Goal: Task Accomplishment & Management: Use online tool/utility

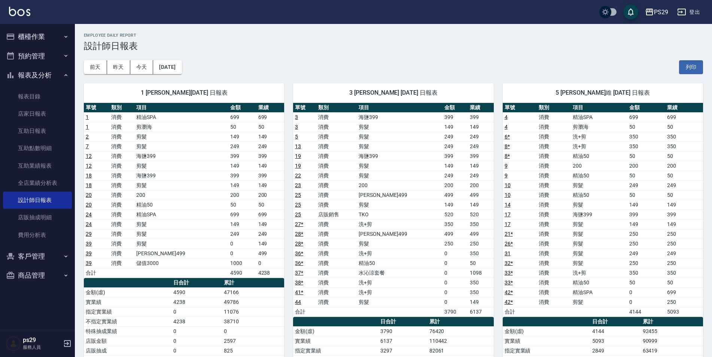
drag, startPoint x: 53, startPoint y: 28, endPoint x: 53, endPoint y: 33, distance: 5.2
click at [53, 27] on button "櫃檯作業" at bounding box center [37, 36] width 69 height 19
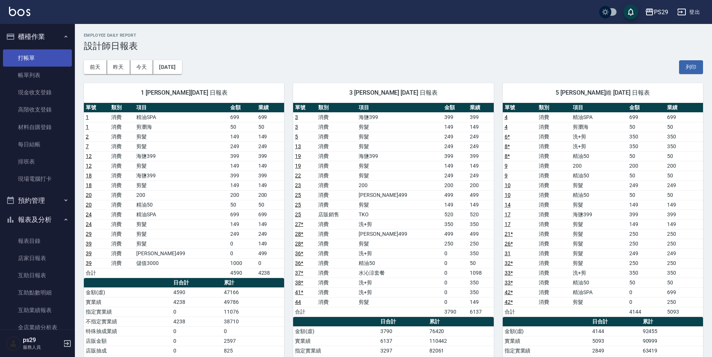
click at [51, 52] on link "打帳單" at bounding box center [37, 57] width 69 height 17
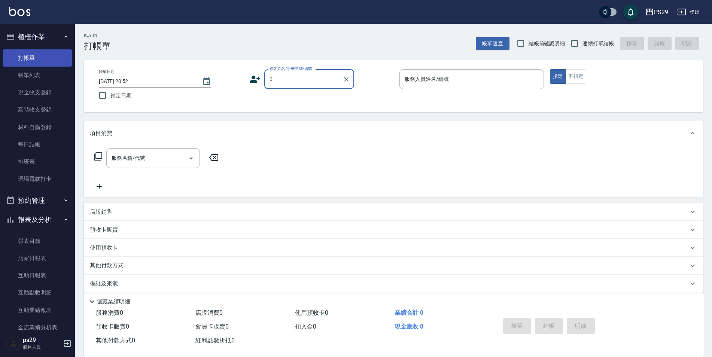
type input "新客人 姓名未設定/0/null"
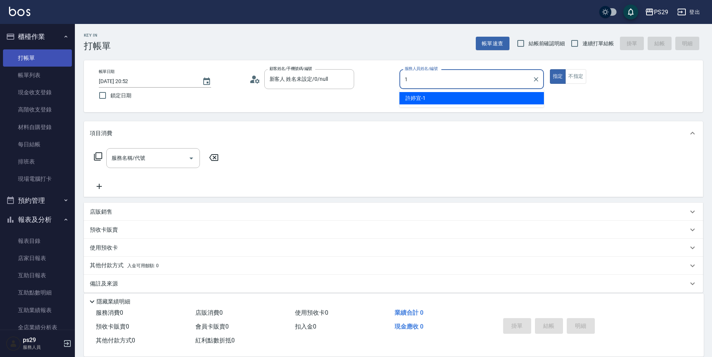
type input "[PERSON_NAME]-1"
type button "true"
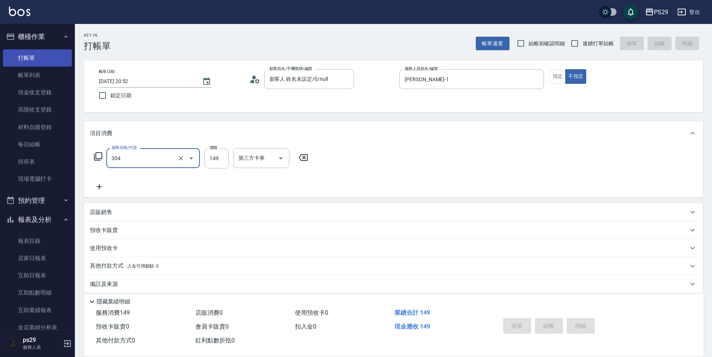
type input "0"
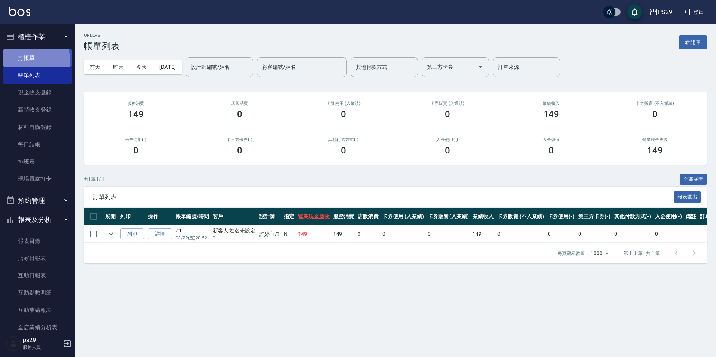
click at [18, 63] on link "打帳單" at bounding box center [37, 57] width 69 height 17
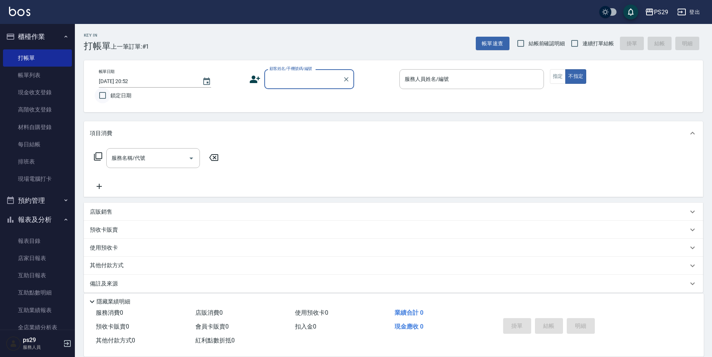
click at [109, 90] on input "鎖定日期" at bounding box center [103, 96] width 16 height 16
checkbox input "true"
click at [598, 46] on span "連續打單結帳" at bounding box center [598, 44] width 31 height 8
click at [583, 46] on input "連續打單結帳" at bounding box center [575, 44] width 16 height 16
checkbox input "true"
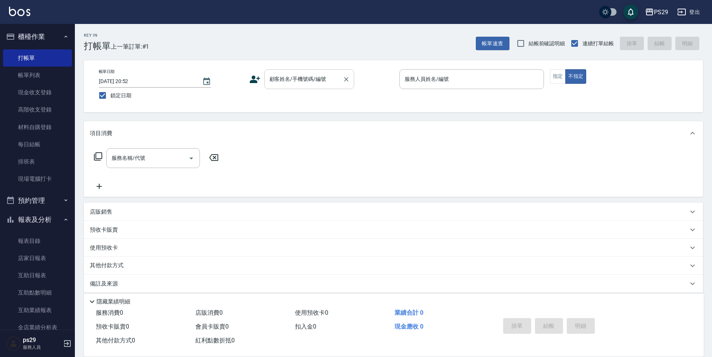
click at [329, 72] on div "顧客姓名/手機號碼/編號" at bounding box center [309, 79] width 90 height 20
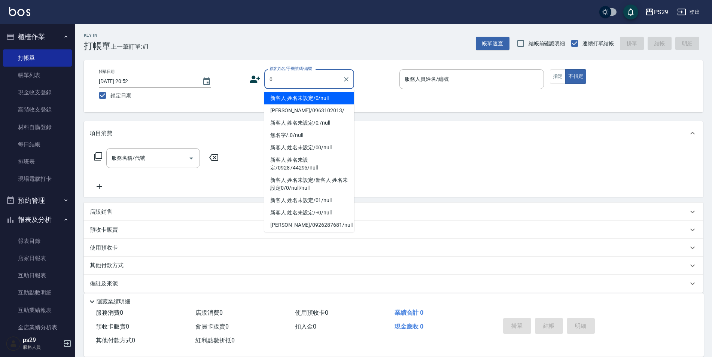
type input "新客人 姓名未設定/0/null"
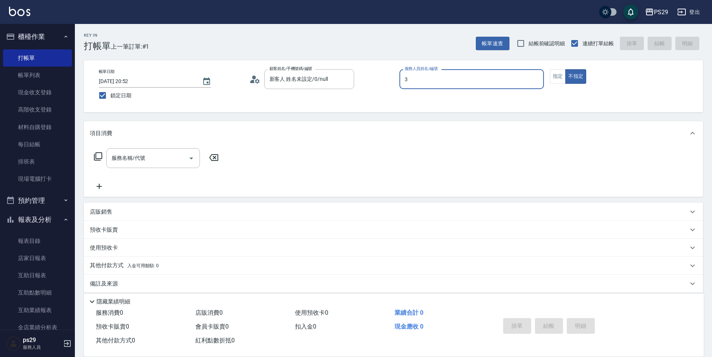
type input "[PERSON_NAME]-3"
type button "false"
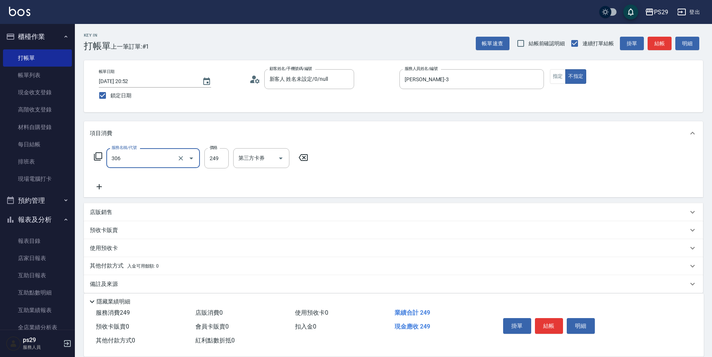
type input "剪髮(306)"
type input "[PERSON_NAME]-20"
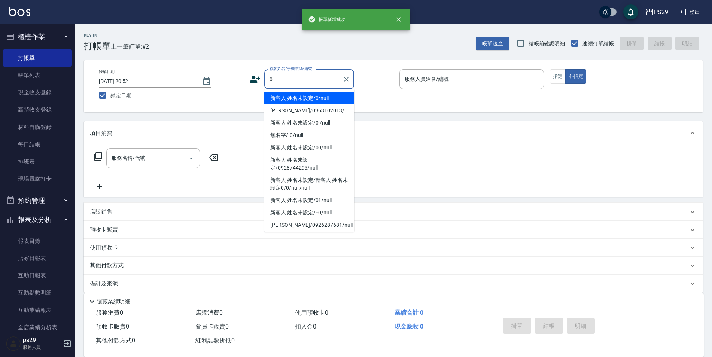
type input "新客人 姓名未設定/0/null"
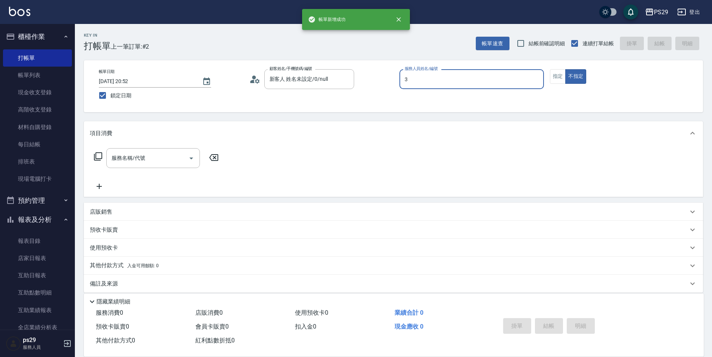
type input "[PERSON_NAME]-3"
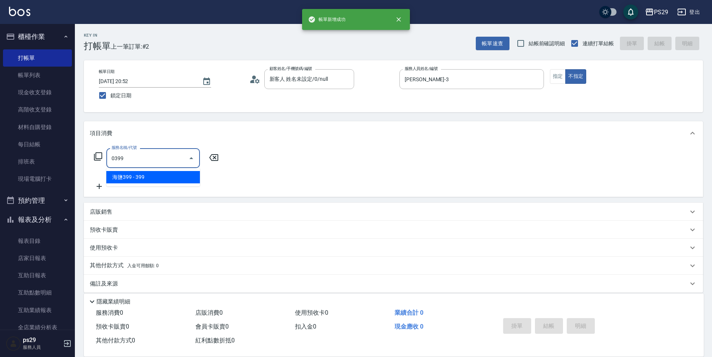
type input "海鹽399(0399)"
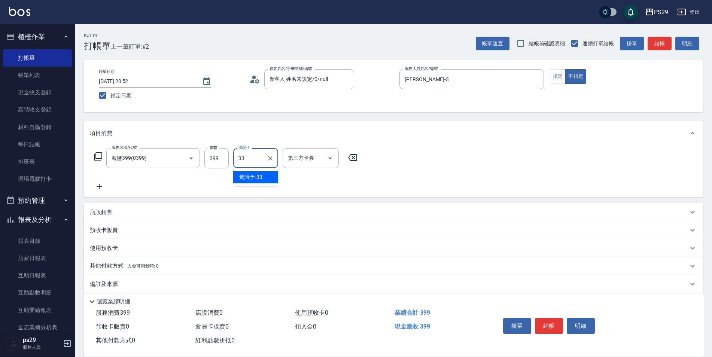
type input "黃詩予-33"
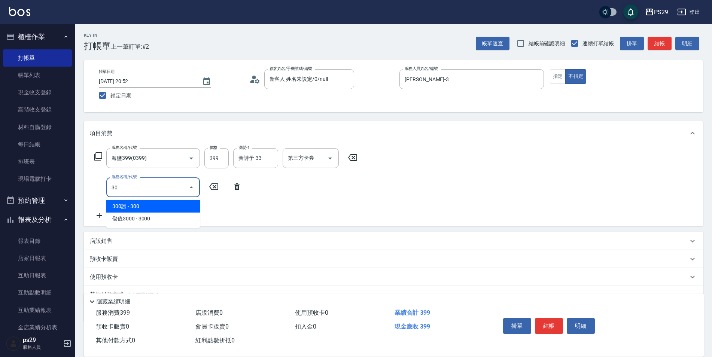
type input "304"
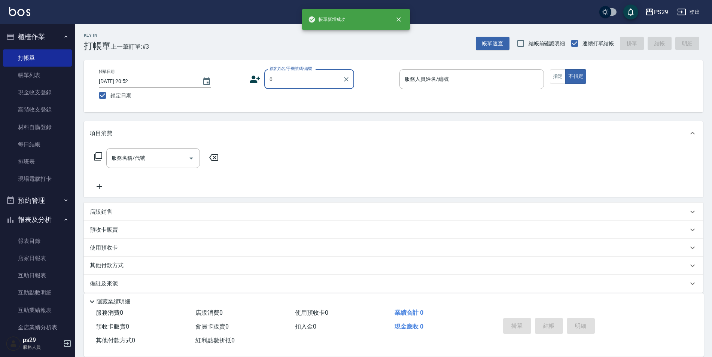
type input "新客人 姓名未設定/0/null"
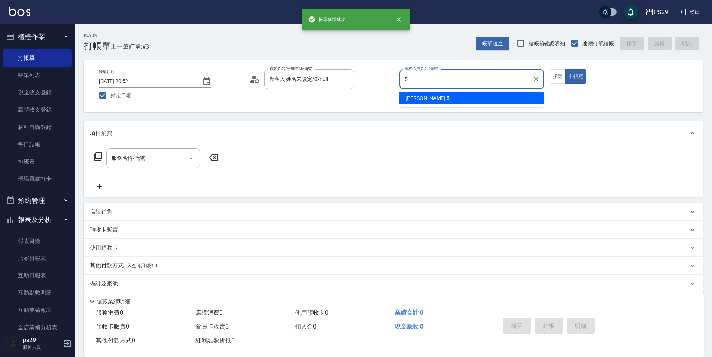
type input "[PERSON_NAME]維-5"
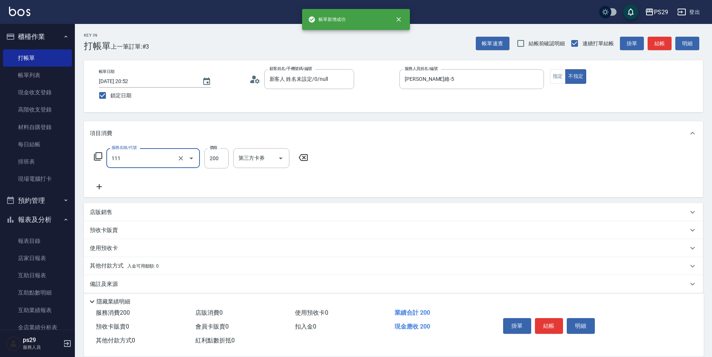
type input "200(111)"
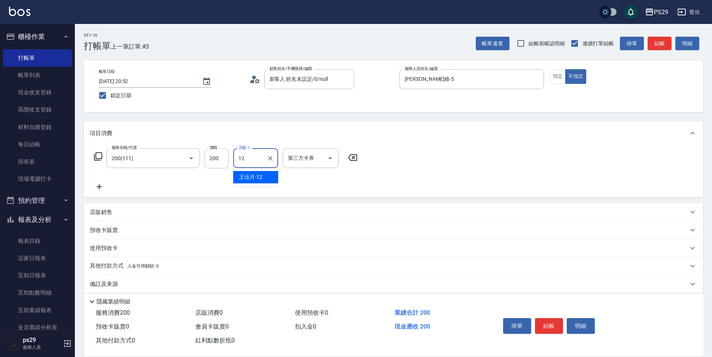
type input "[PERSON_NAME]-12"
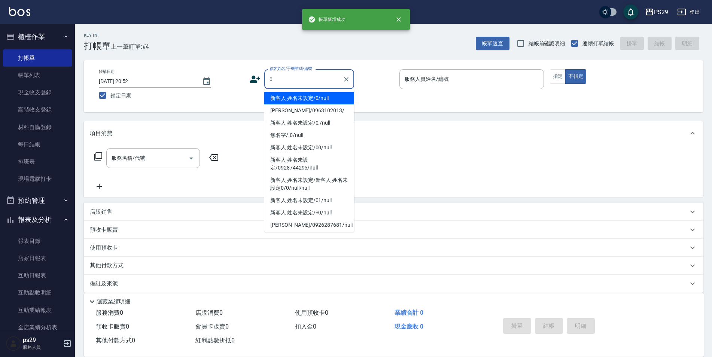
type input "新客人 姓名未設定/0/null"
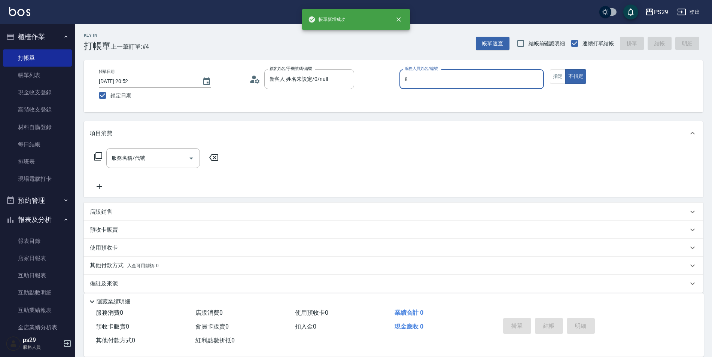
type input "[PERSON_NAME]-8"
type input "1"
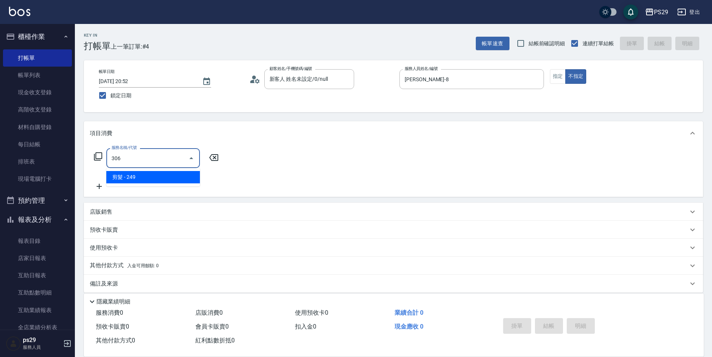
type input "剪髮(306)"
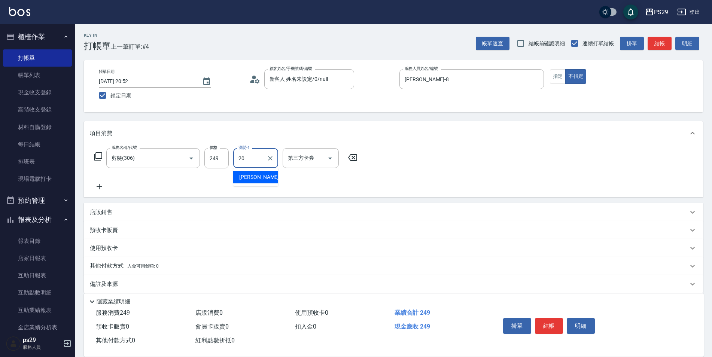
type input "[PERSON_NAME]-20"
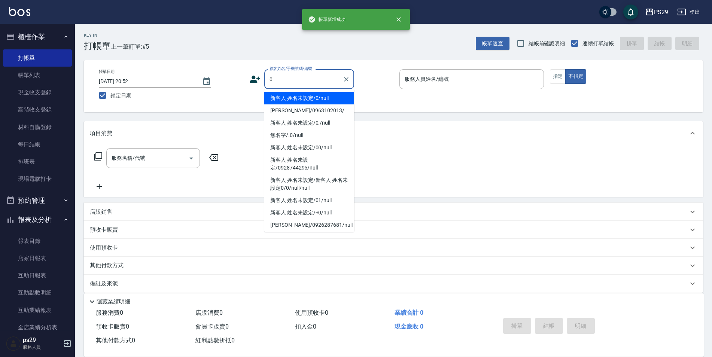
type input "新客人 姓名未設定/0/null"
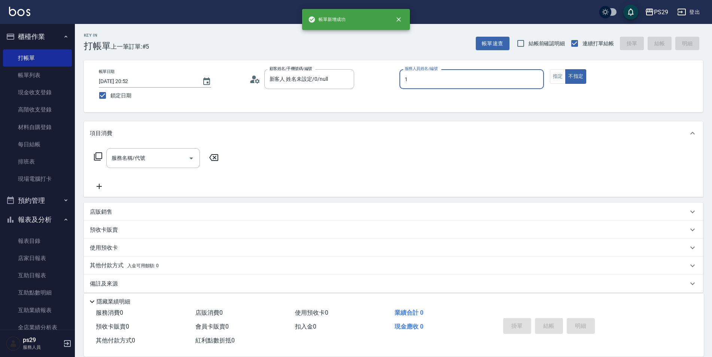
type input "[PERSON_NAME]-1"
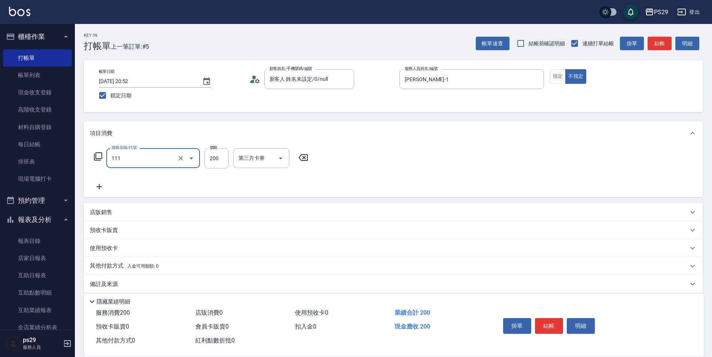
type input "200(111)"
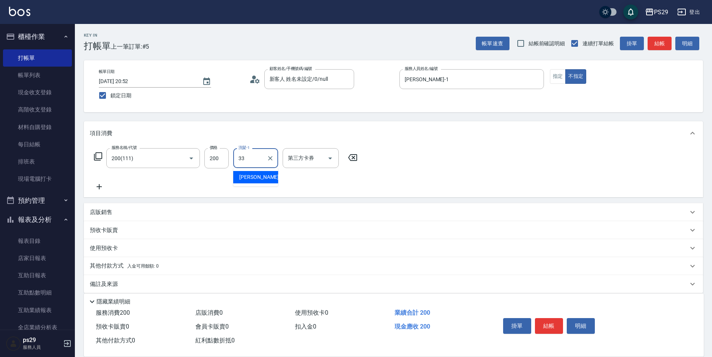
type input "黃詩予-33"
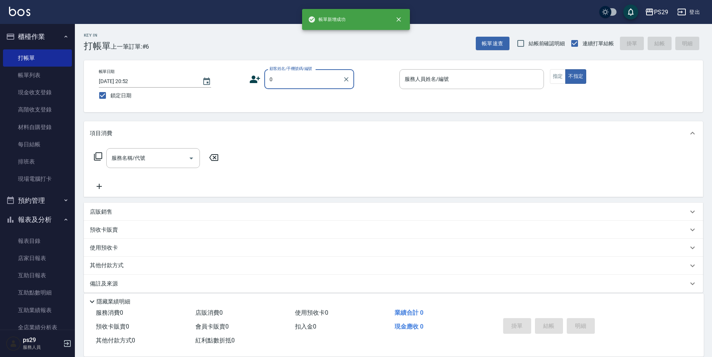
type input "新客人 姓名未設定/0/null"
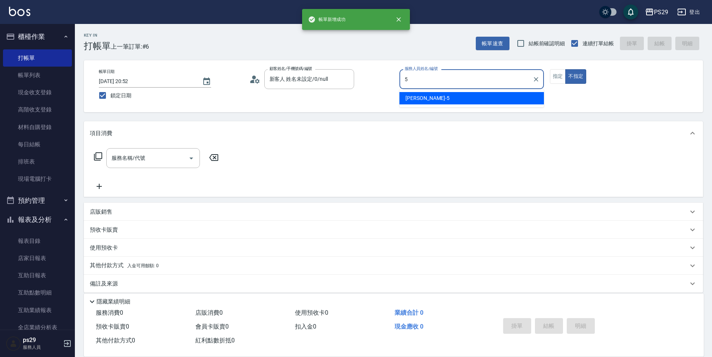
type input "[PERSON_NAME]維-5"
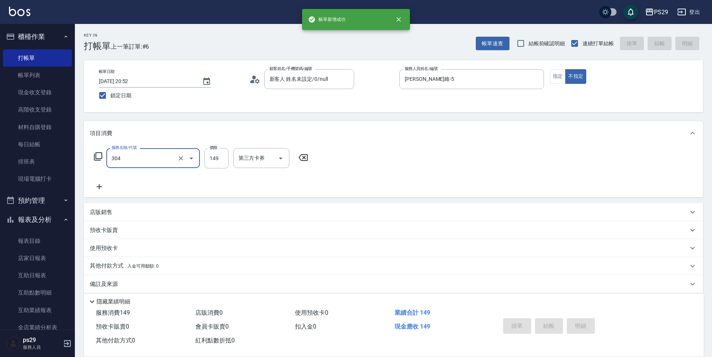
type input "304"
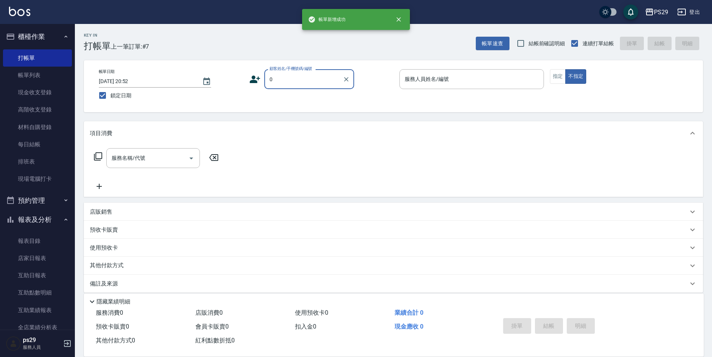
type input "新客人 姓名未設定/0/null"
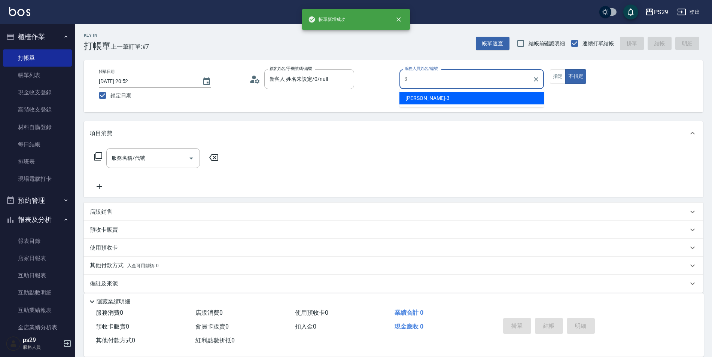
type input "[PERSON_NAME]-3"
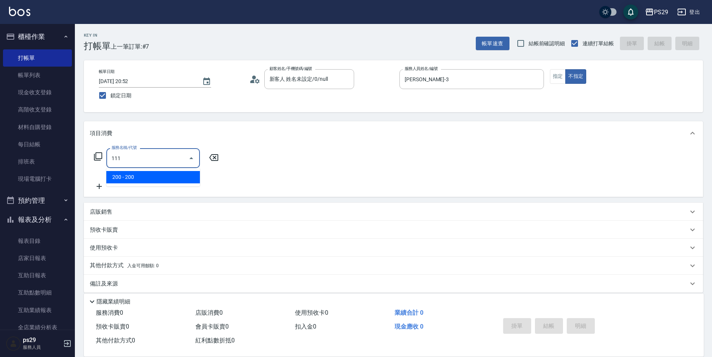
type input "200(111)"
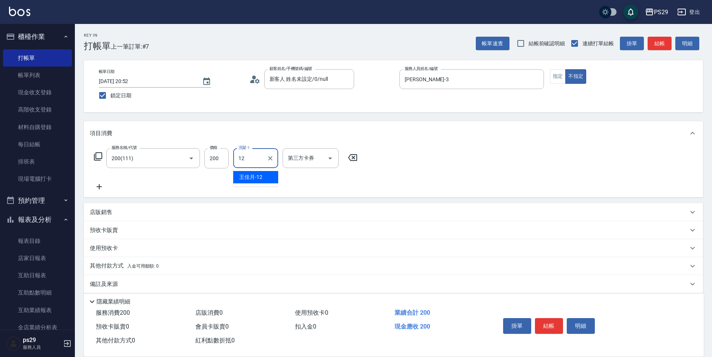
type input "[PERSON_NAME]-12"
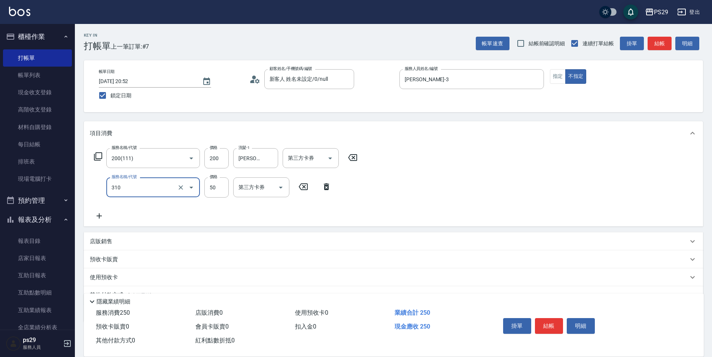
type input "剪瀏海(310)"
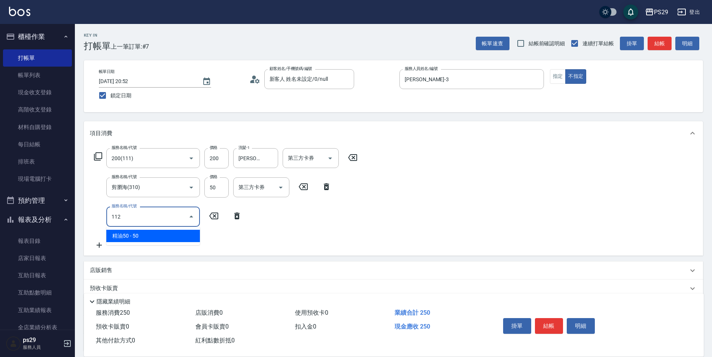
type input "精油50(112)"
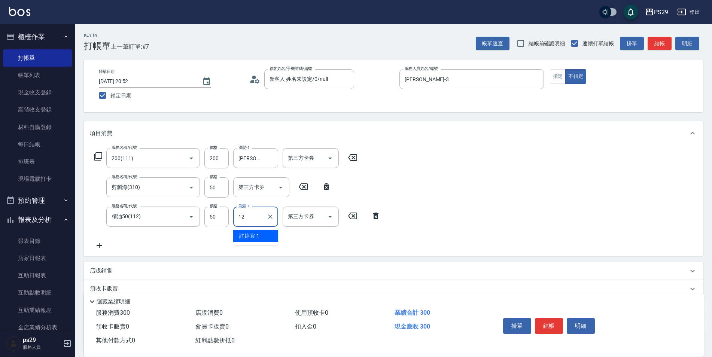
type input "[PERSON_NAME]-12"
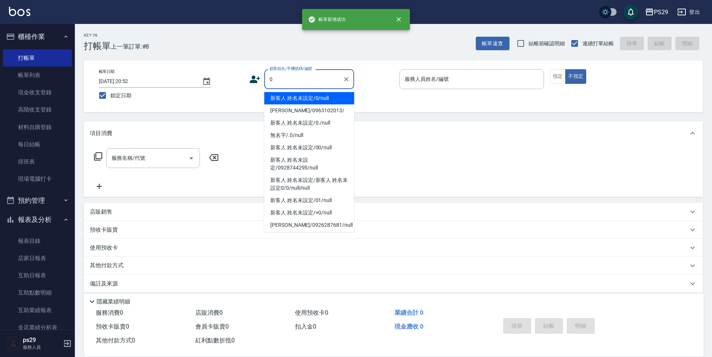
type input "新客人 姓名未設定/0/null"
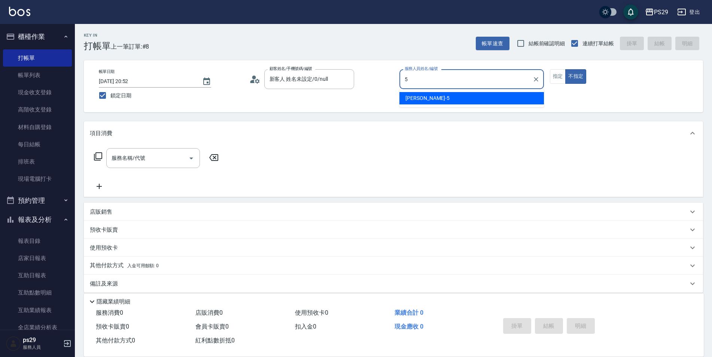
type input "[PERSON_NAME]維-5"
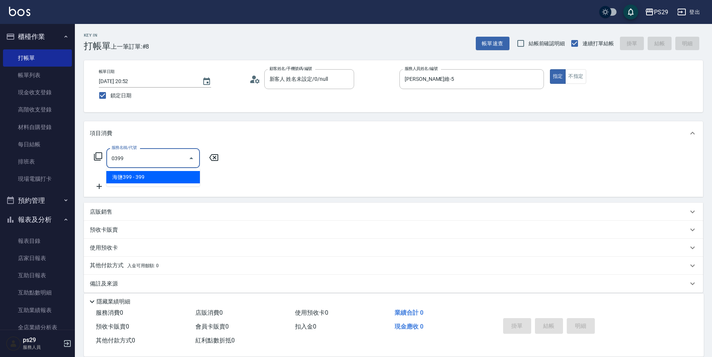
type input "海鹽399(0399)"
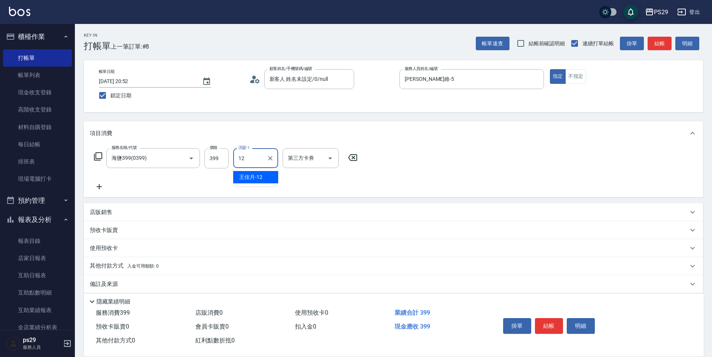
type input "[PERSON_NAME]-12"
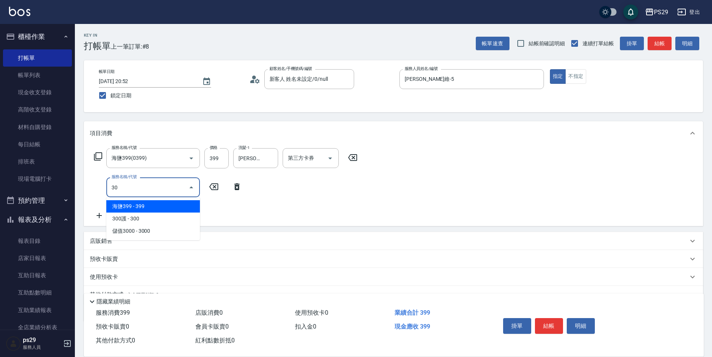
type input "303"
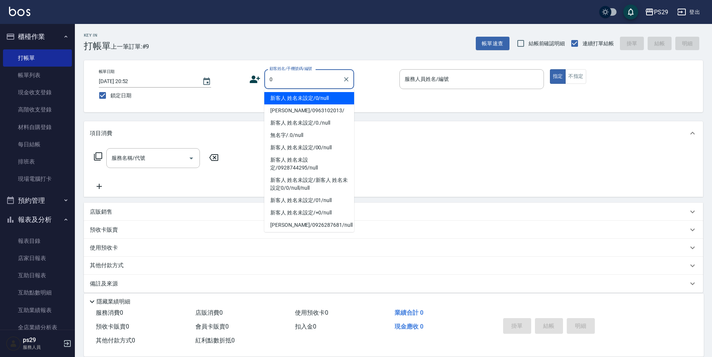
type input "新客人 姓名未設定/0/null"
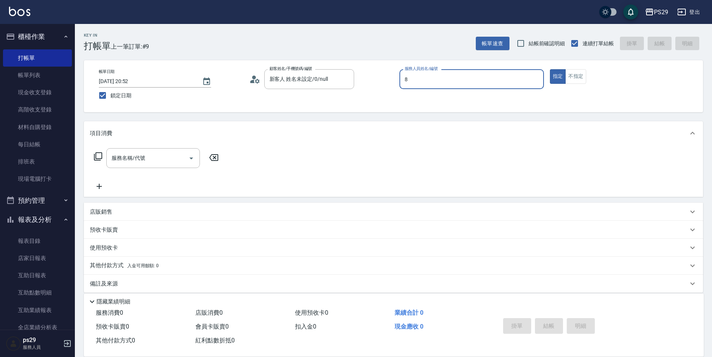
type input "[PERSON_NAME]-8"
type button "true"
type input "3"
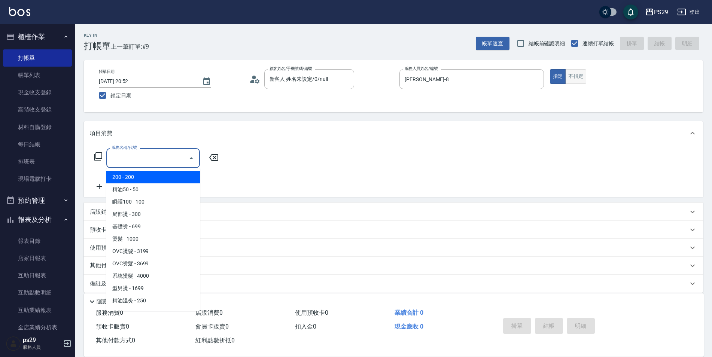
click at [572, 75] on button "不指定" at bounding box center [576, 76] width 21 height 15
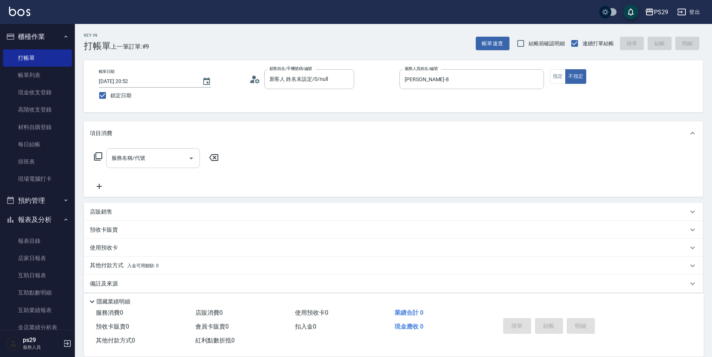
click at [136, 161] on input "服務名稱/代號" at bounding box center [148, 158] width 76 height 13
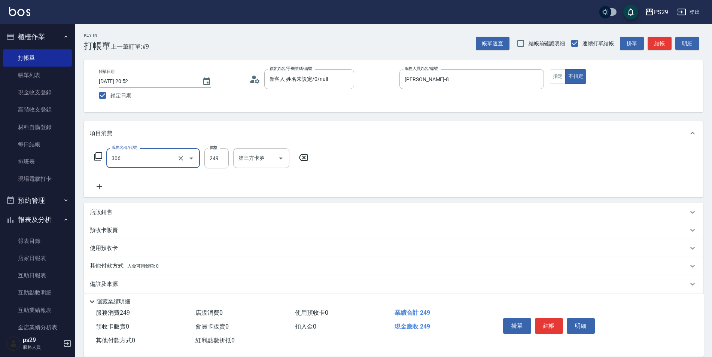
type input "剪髮(306)"
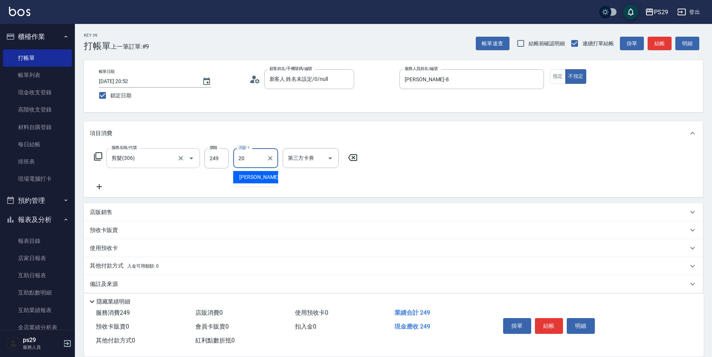
type input "[PERSON_NAME]-20"
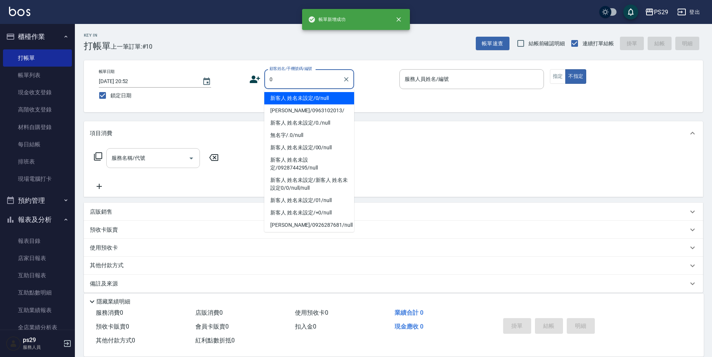
type input "新客人 姓名未設定/0/null"
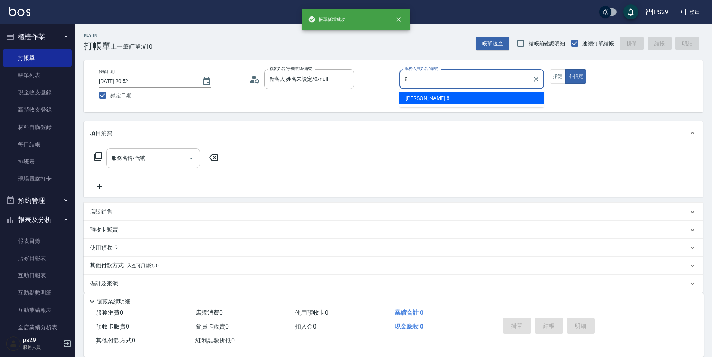
type input "[PERSON_NAME]-8"
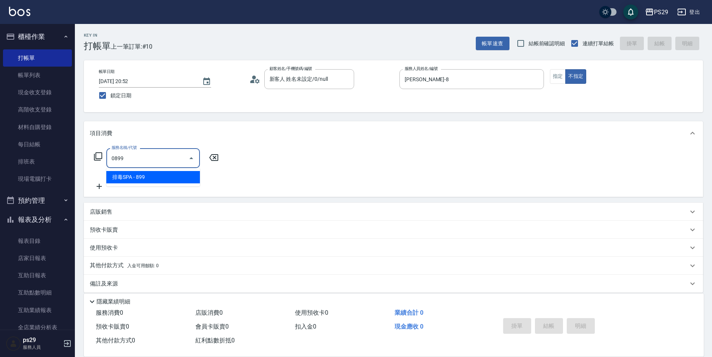
type input "排毒SPA(0899)"
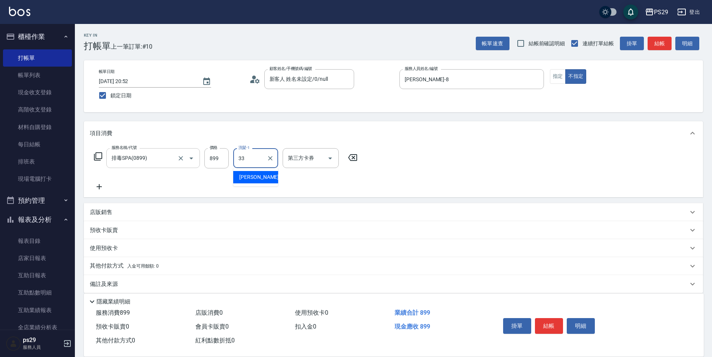
type input "黃詩予-33"
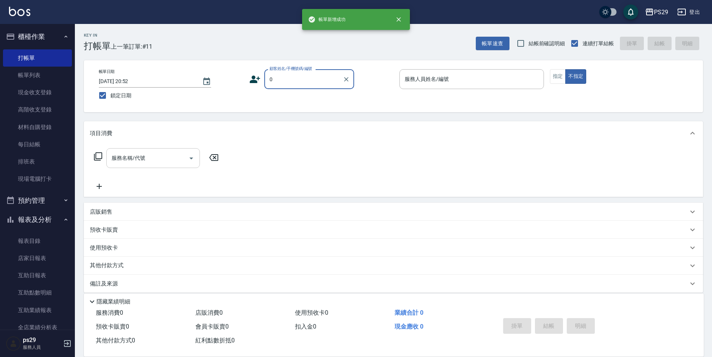
type input "新客人 姓名未設定/0/null"
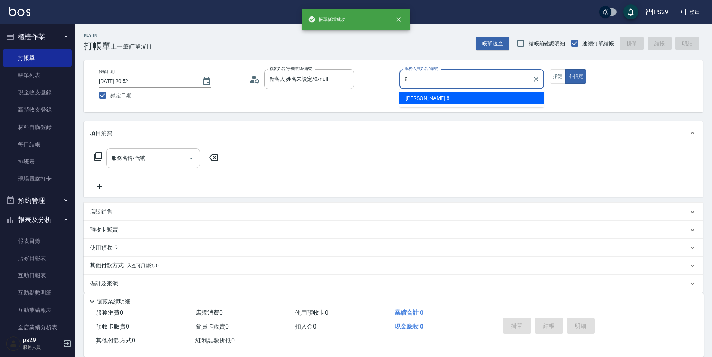
type input "[PERSON_NAME]-8"
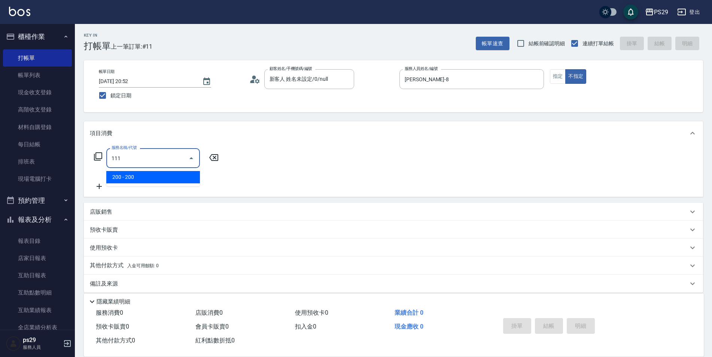
type input "200(111)"
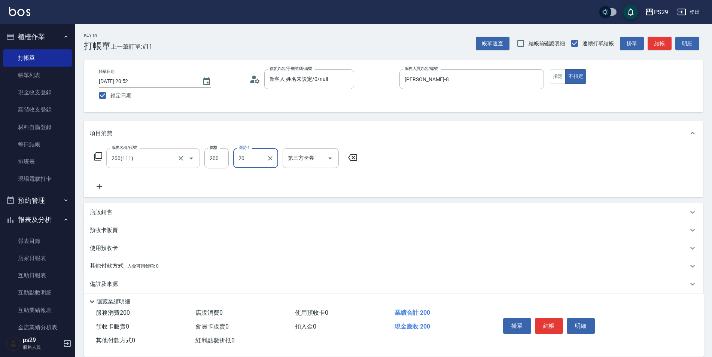
type input "[PERSON_NAME]-20"
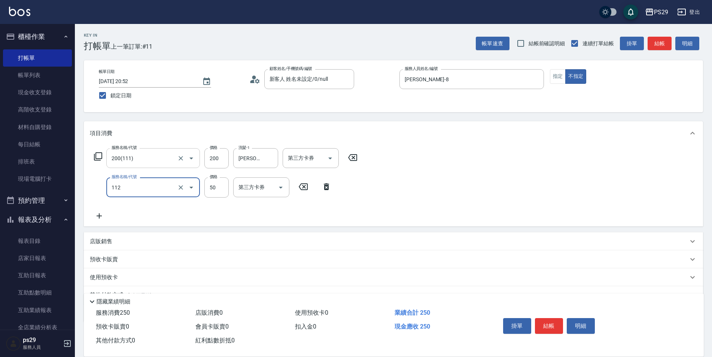
type input "精油50(112)"
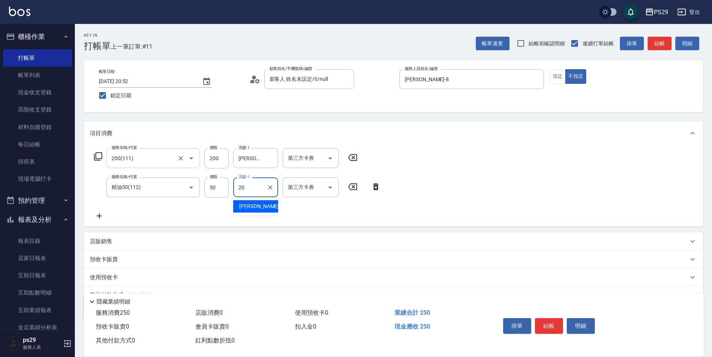
type input "[PERSON_NAME]-20"
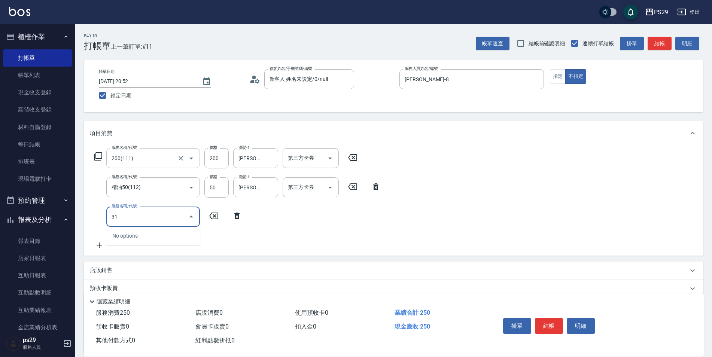
type input "310"
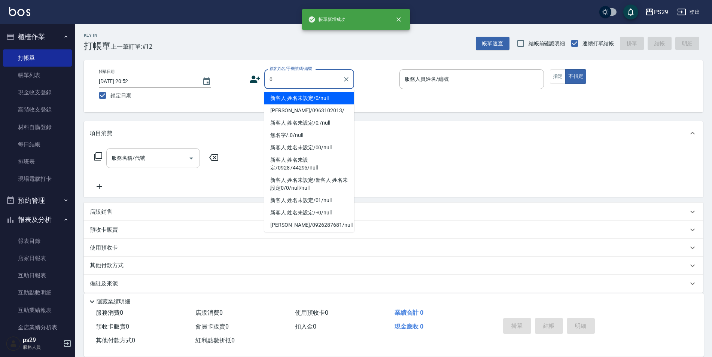
type input "新客人 姓名未設定/0/null"
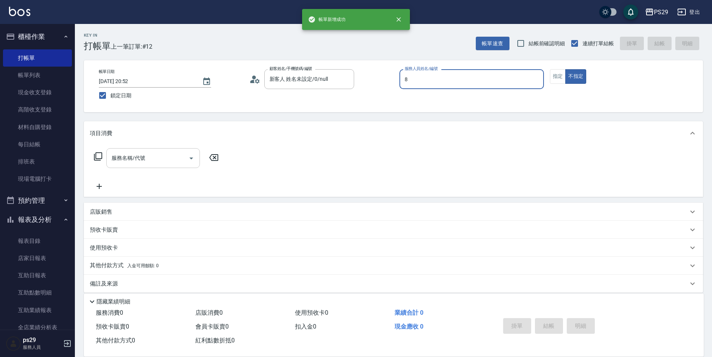
type input "[PERSON_NAME]-8"
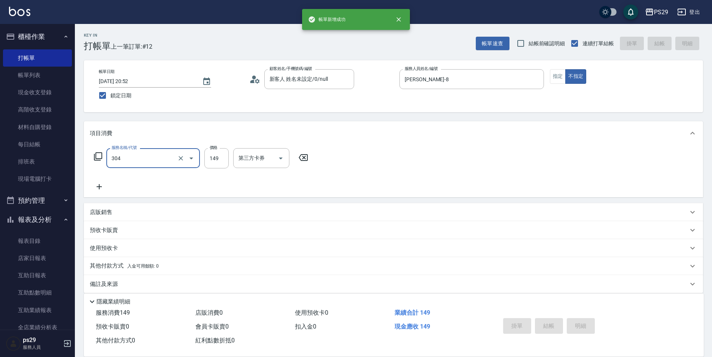
type input "304"
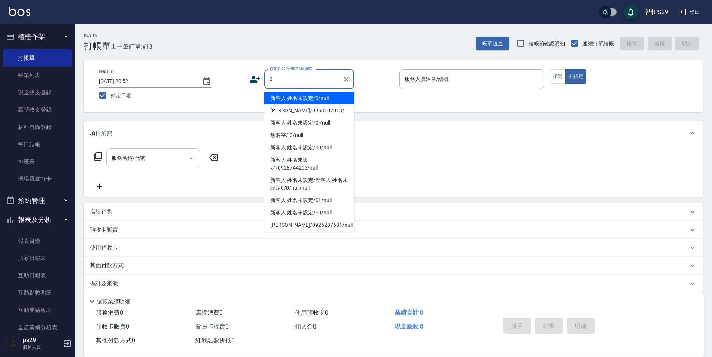
type input "新客人 姓名未設定/0/null"
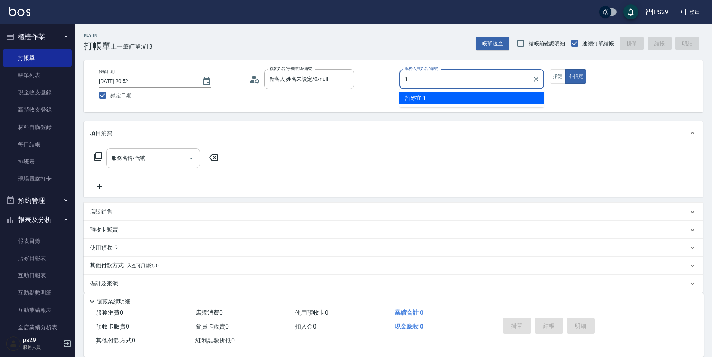
type input "[PERSON_NAME]-1"
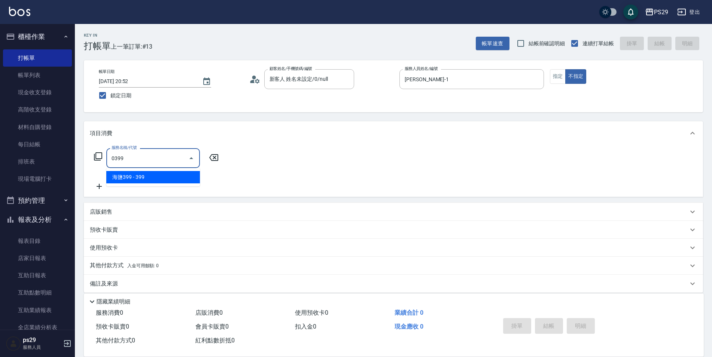
type input "海鹽399(0399)"
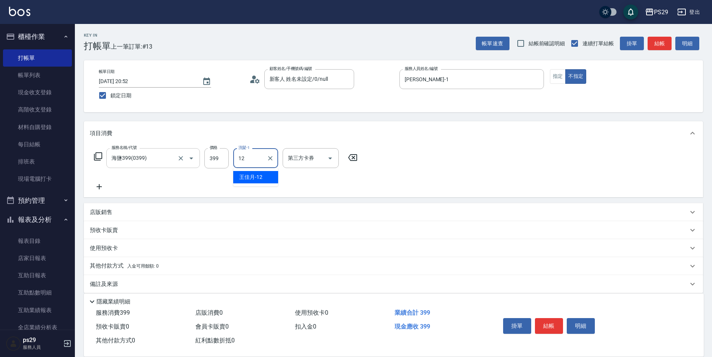
type input "[PERSON_NAME]-12"
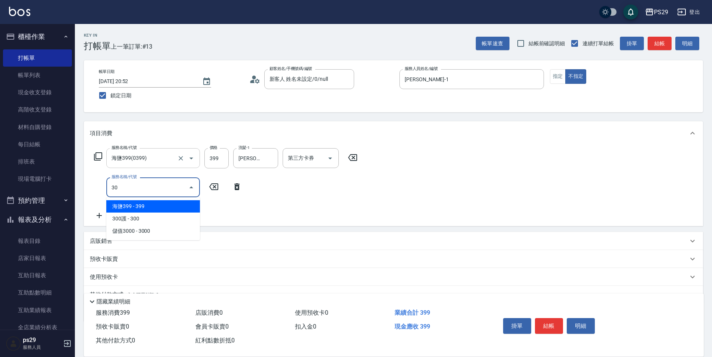
type input "304"
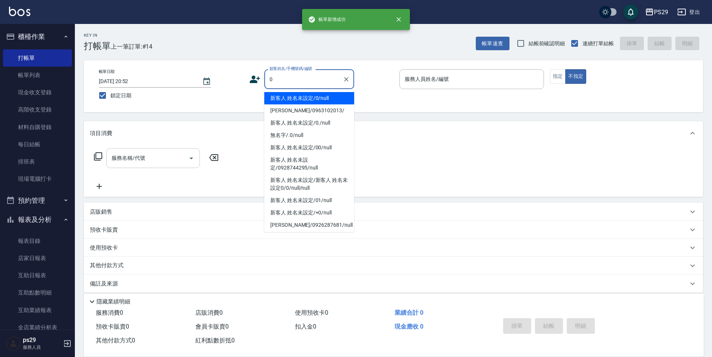
type input "新客人 姓名未設定/0/null"
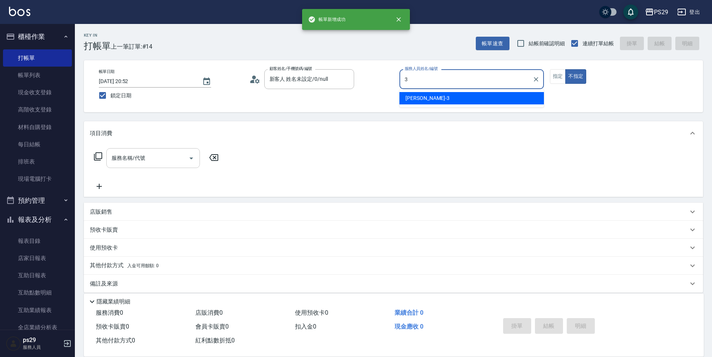
type input "[PERSON_NAME]-3"
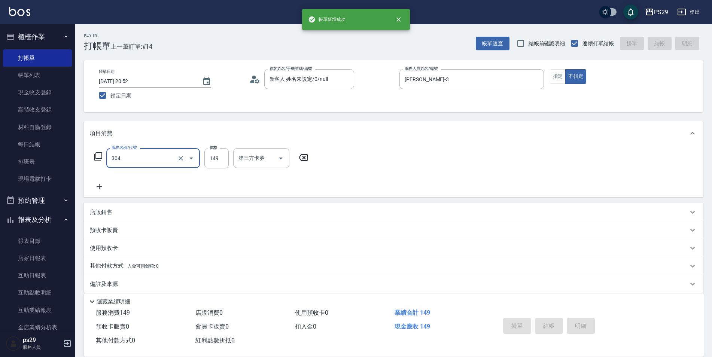
type input "304"
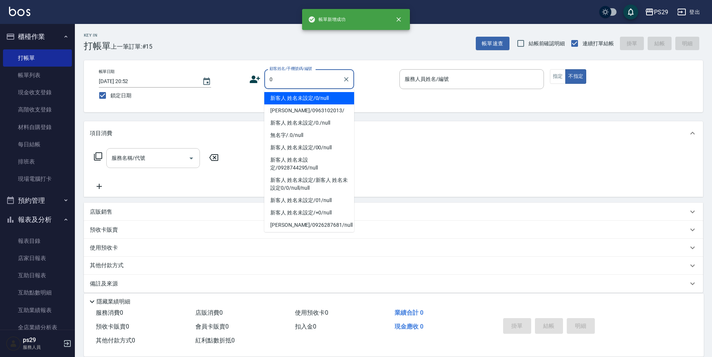
type input "新客人 姓名未設定/0/null"
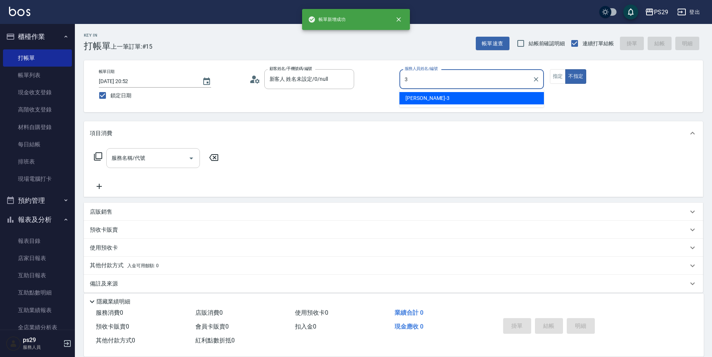
type input "[PERSON_NAME]-3"
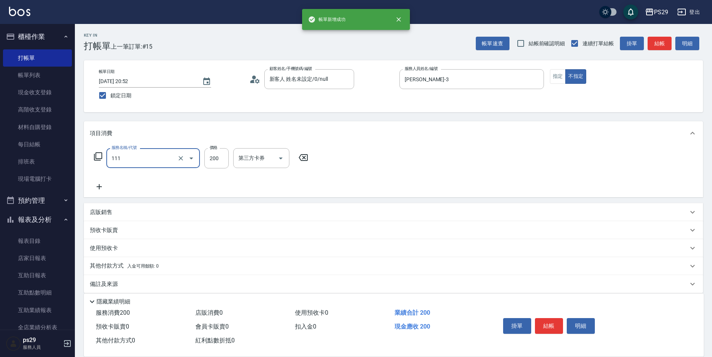
type input "200(111)"
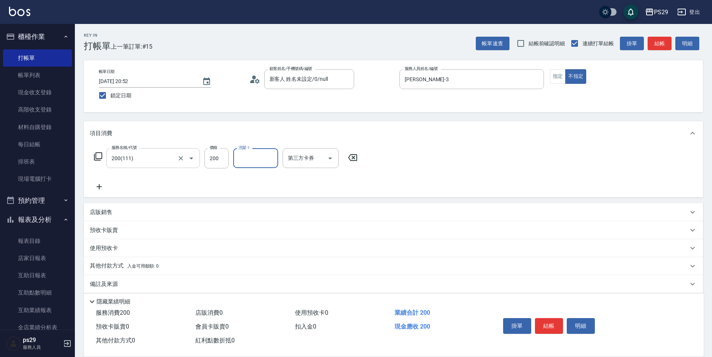
type input "0"
type input "[PERSON_NAME]-20"
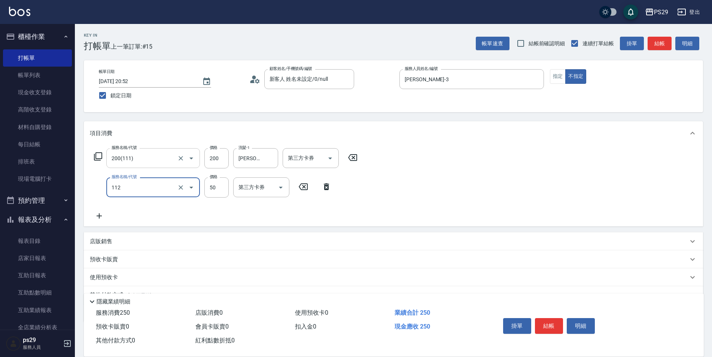
type input "精油50(112)"
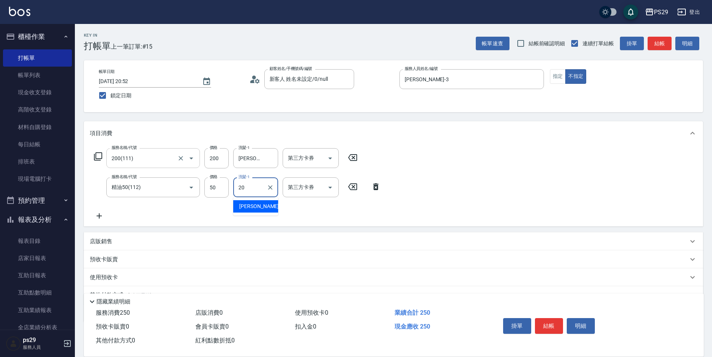
type input "[PERSON_NAME]-20"
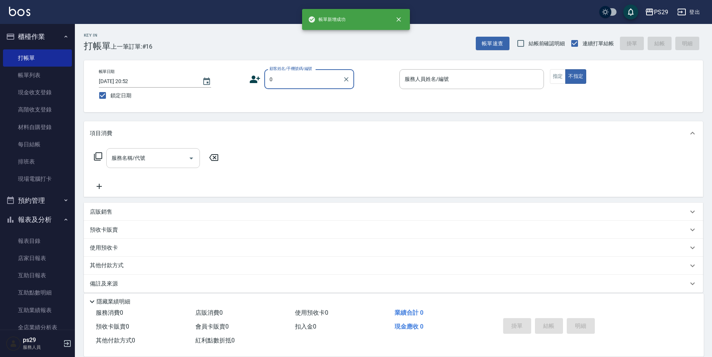
type input "新客人 姓名未設定/0/null"
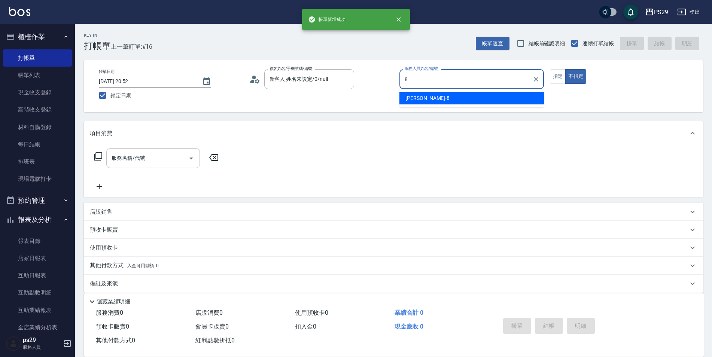
type input "[PERSON_NAME]-8"
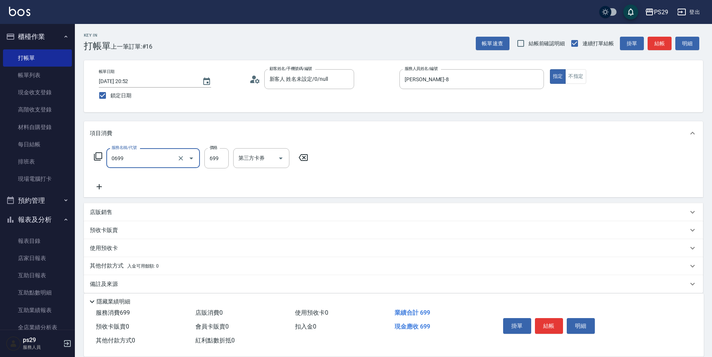
type input "精油SPA(0699)"
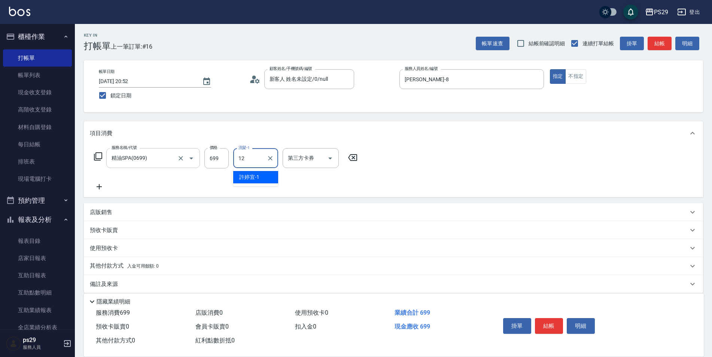
type input "[PERSON_NAME]-12"
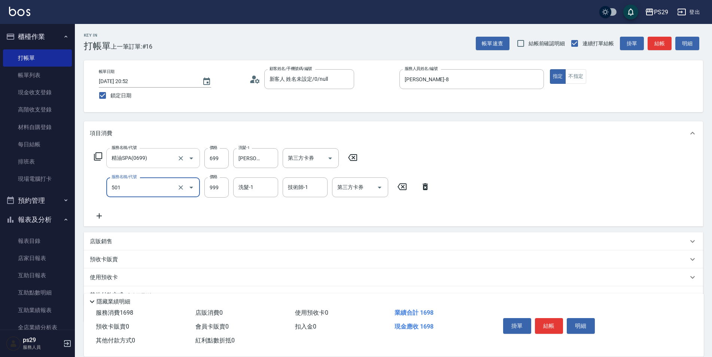
type input "染髮(501)"
type input "1299"
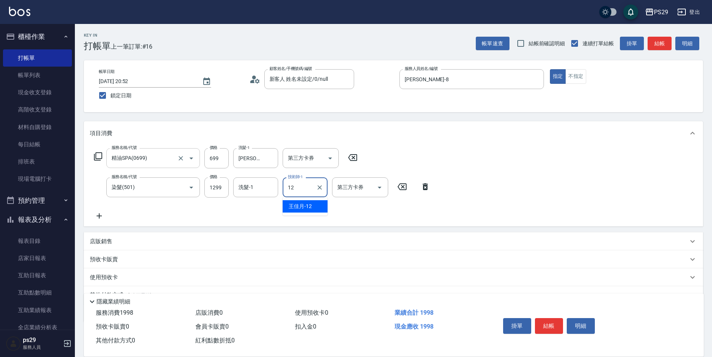
type input "[PERSON_NAME]-12"
click at [237, 180] on div "洗髮-1" at bounding box center [255, 188] width 45 height 20
type input "[PERSON_NAME]-12"
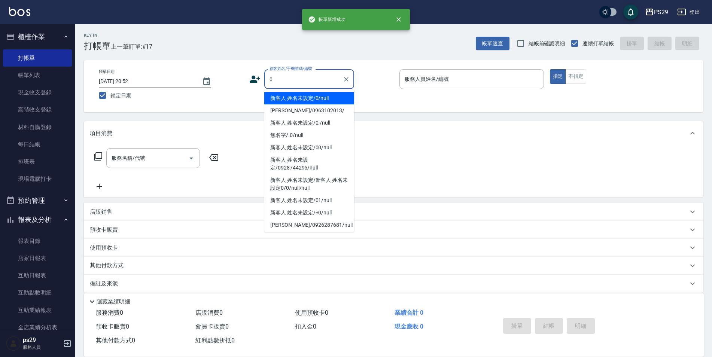
type input "新客人 姓名未設定/0/null"
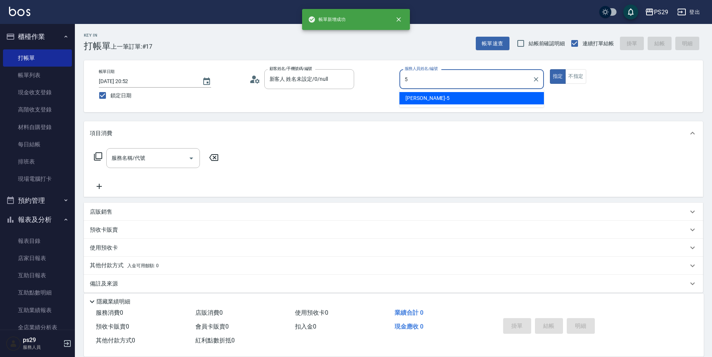
type input "[PERSON_NAME]維-5"
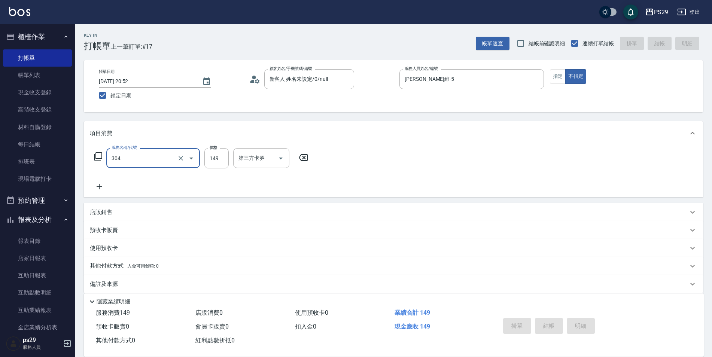
type input "304"
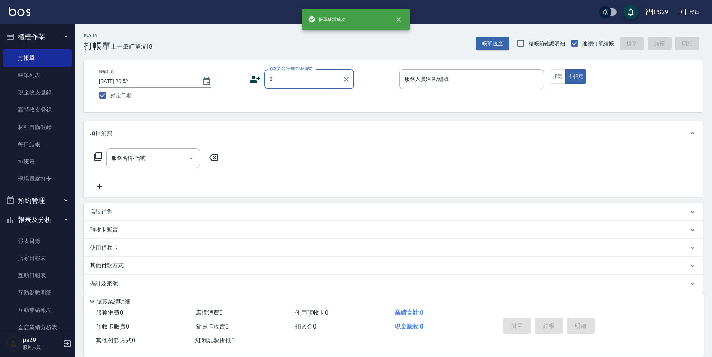
type input "新客人 姓名未設定/0/null"
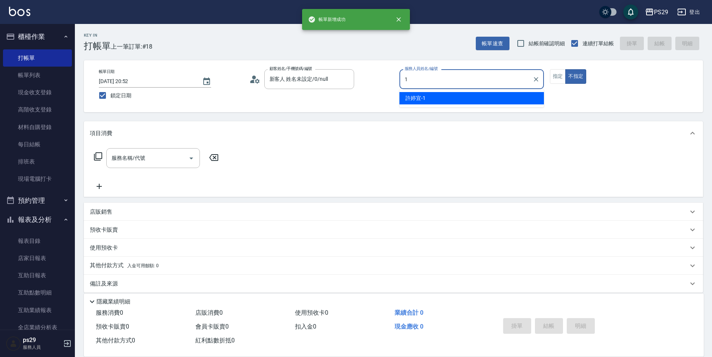
type input "[PERSON_NAME]-1"
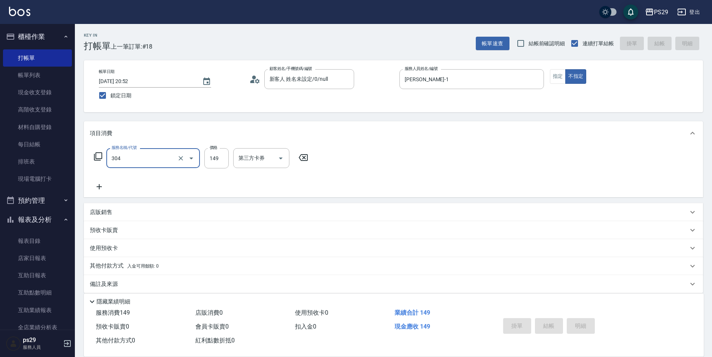
type input "304"
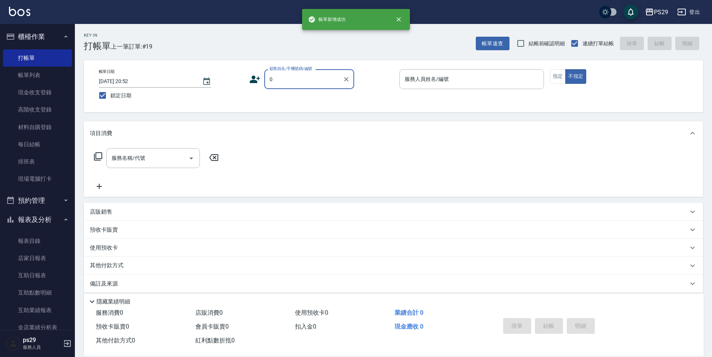
type input "新客人 姓名未設定/0/null"
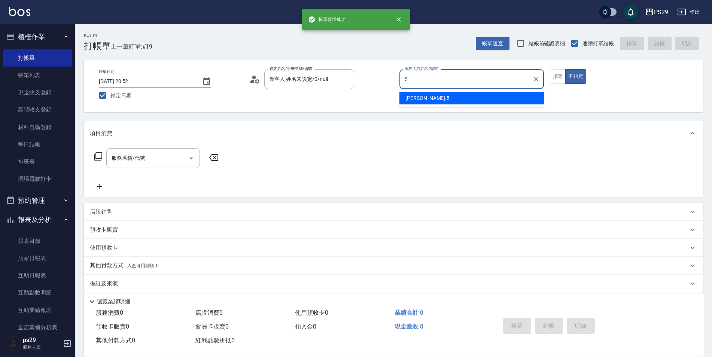
type input "[PERSON_NAME]維-5"
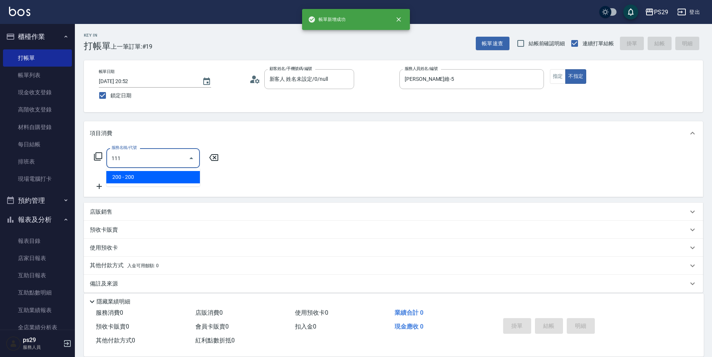
type input "200(111)"
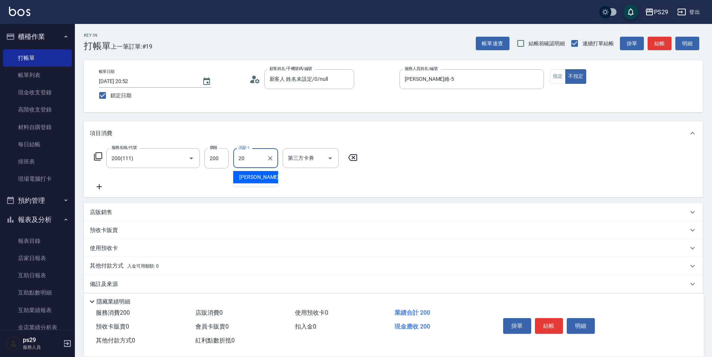
type input "[PERSON_NAME]-20"
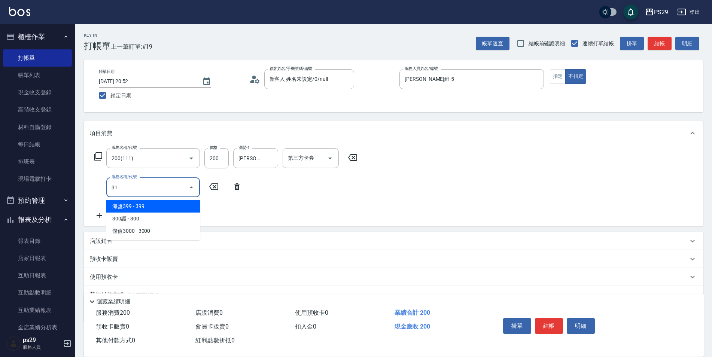
type input "310"
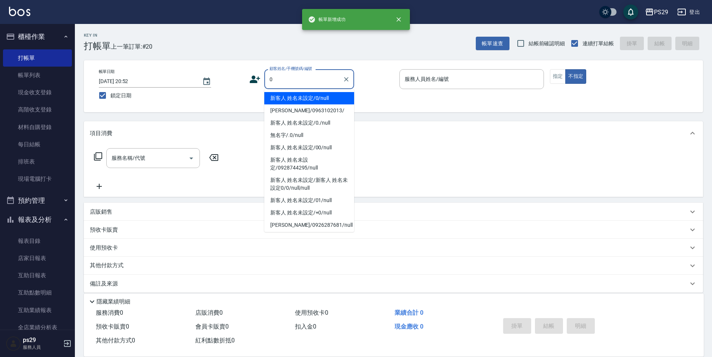
type input "新客人 姓名未設定/0/null"
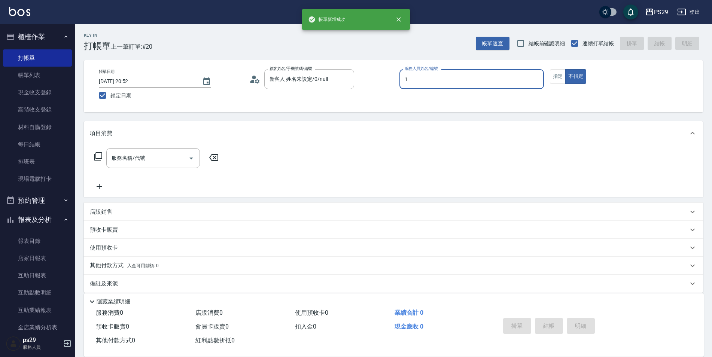
type input "[PERSON_NAME]-1"
type input "0"
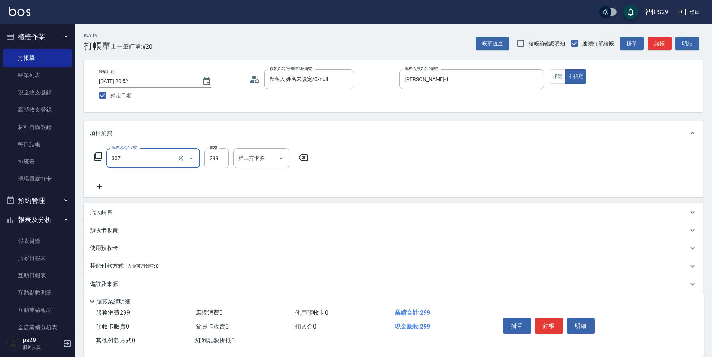
type input "剪髮(307)"
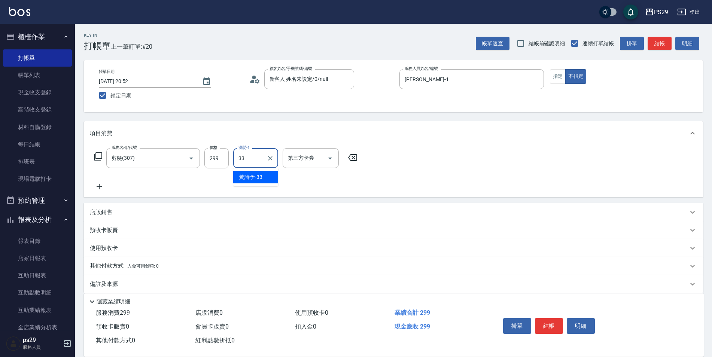
type input "黃詩予-33"
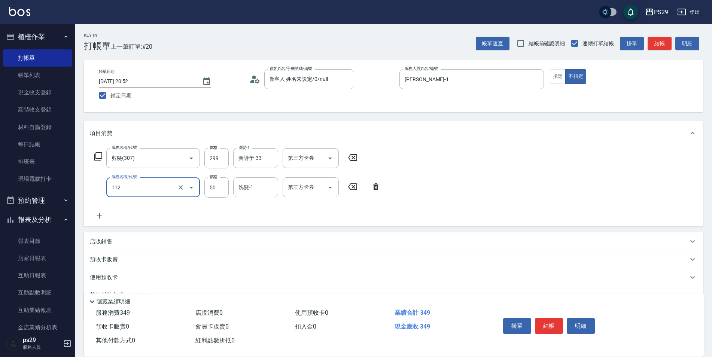
type input "精油50(112)"
type input "黃詩予-33"
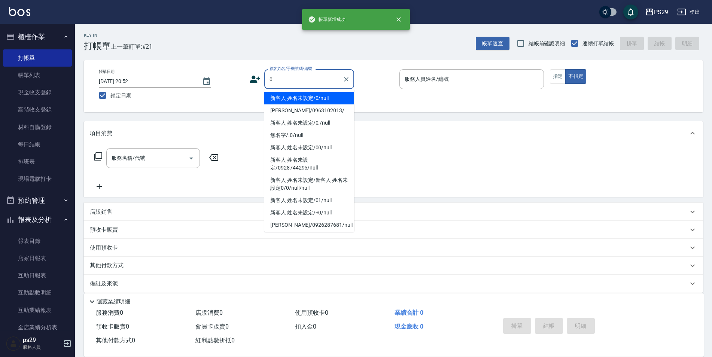
type input "新客人 姓名未設定/0/null"
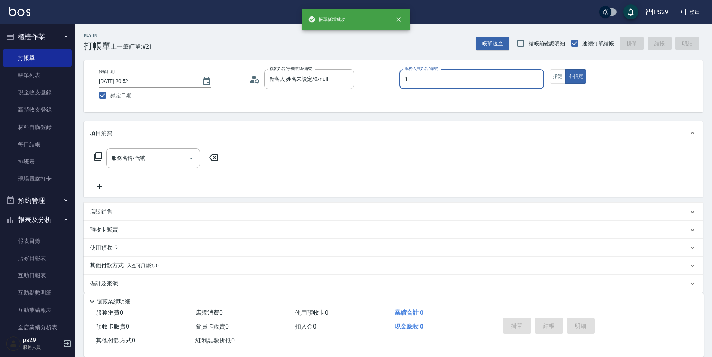
type input "[PERSON_NAME]-1"
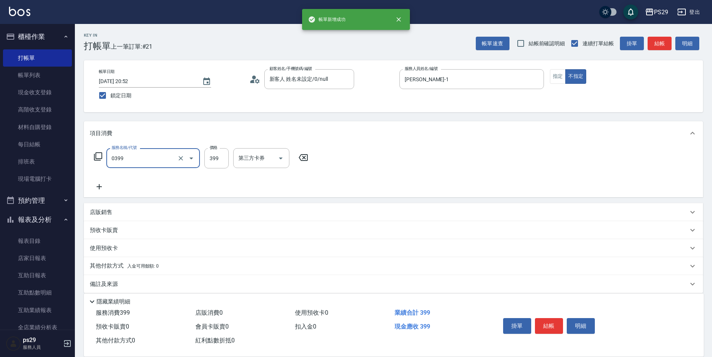
type input "海鹽399(0399)"
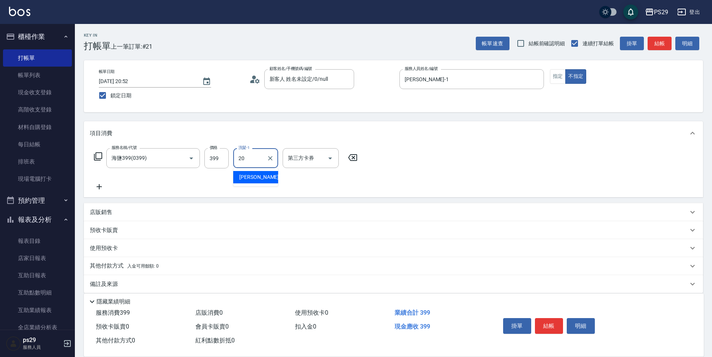
type input "[PERSON_NAME]-20"
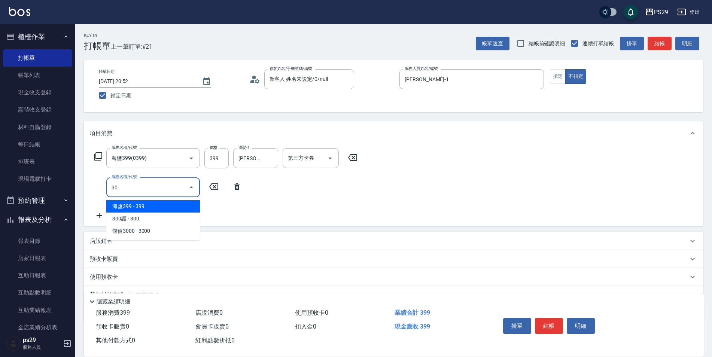
type input "304"
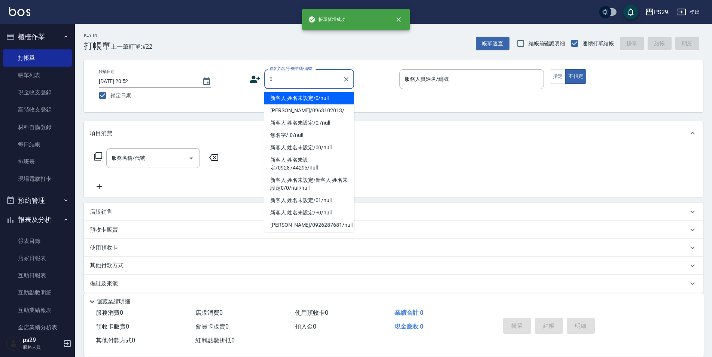
type input "新客人 姓名未設定/0/null"
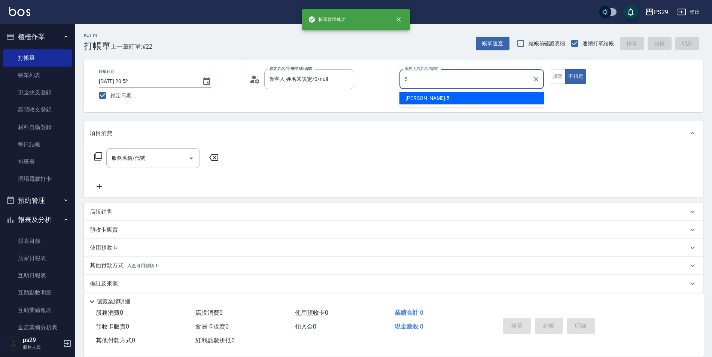
type input "[PERSON_NAME]維-5"
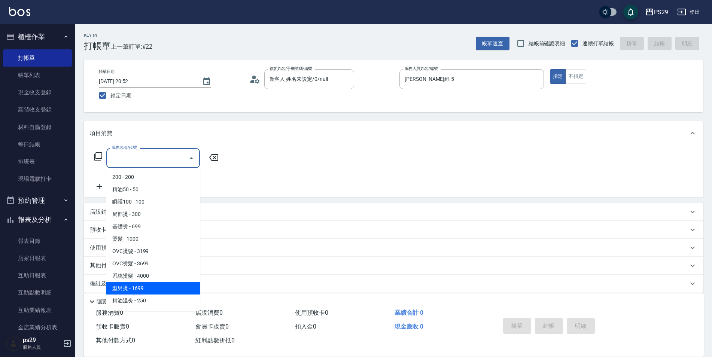
type input "型男燙(211)"
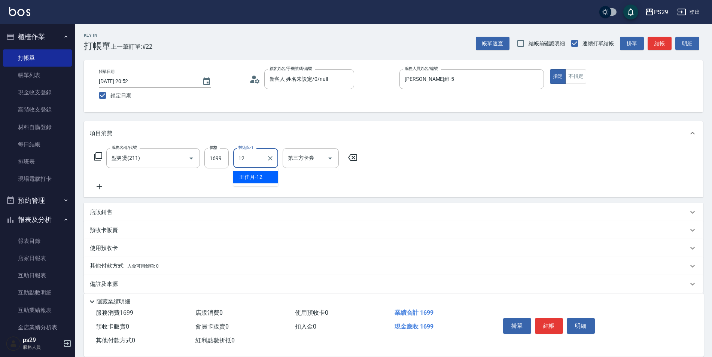
type input "[PERSON_NAME]-12"
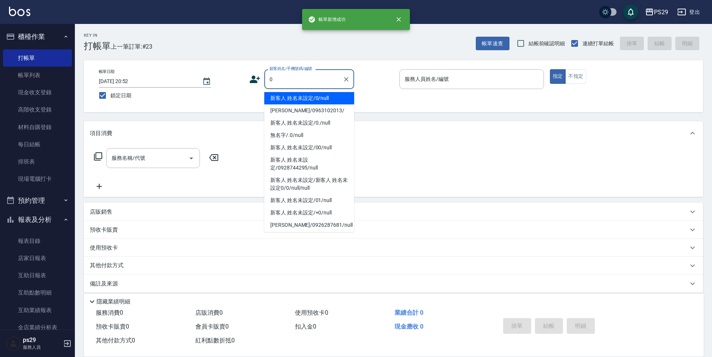
type input "新客人 姓名未設定/0/null"
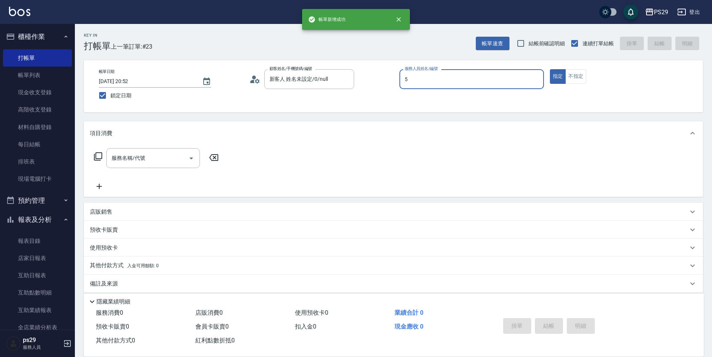
type input "[PERSON_NAME]維-5"
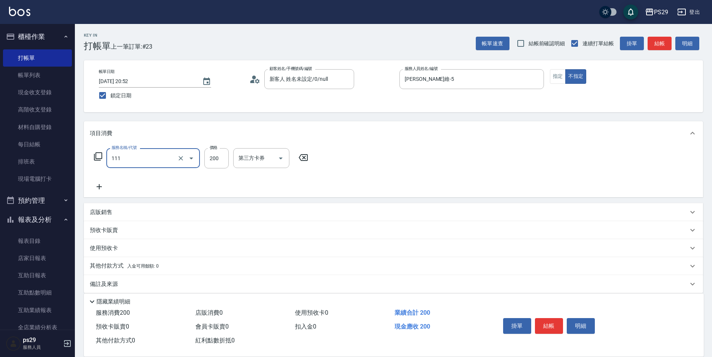
type input "200(111)"
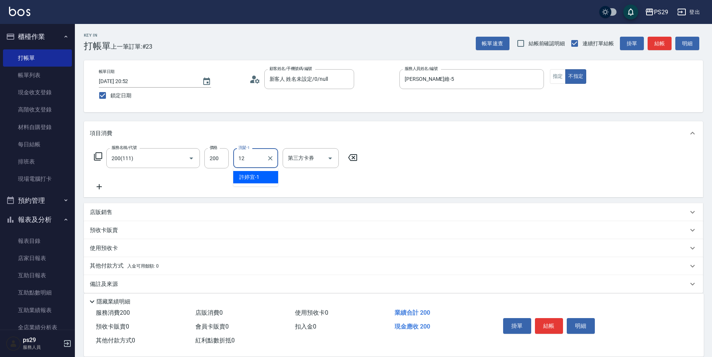
type input "[PERSON_NAME]-12"
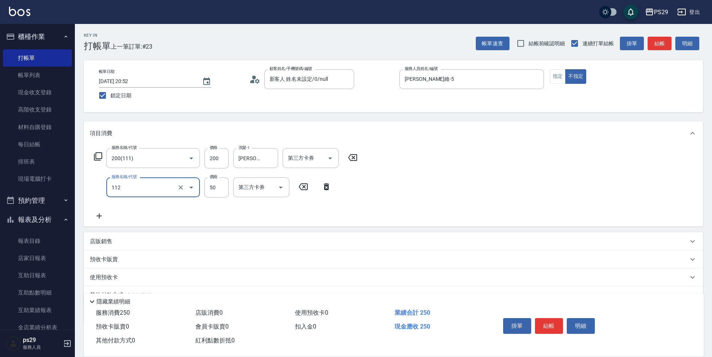
type input "精油50(112)"
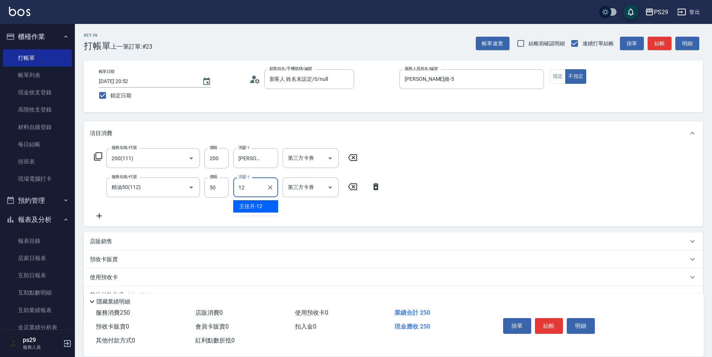
type input "[PERSON_NAME]-12"
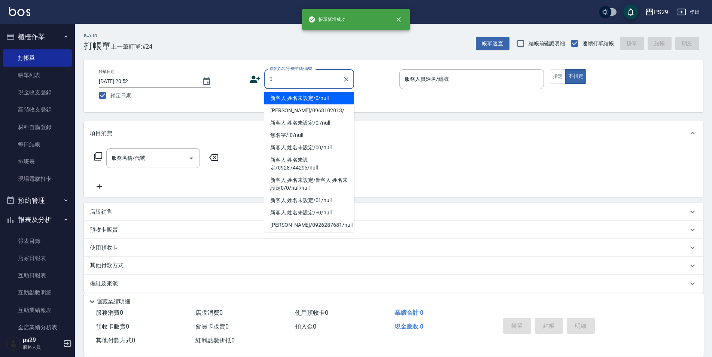
type input "新客人 姓名未設定/0/null"
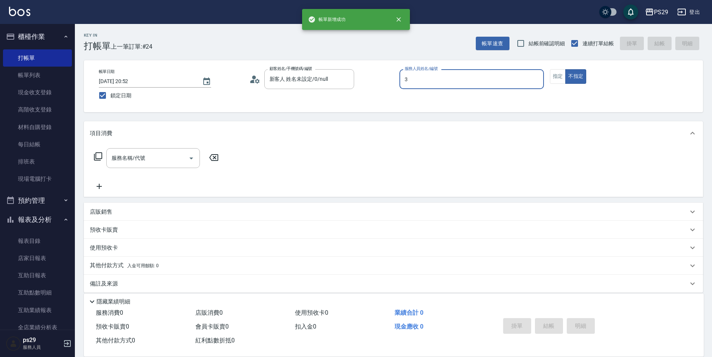
type input "[PERSON_NAME]-3"
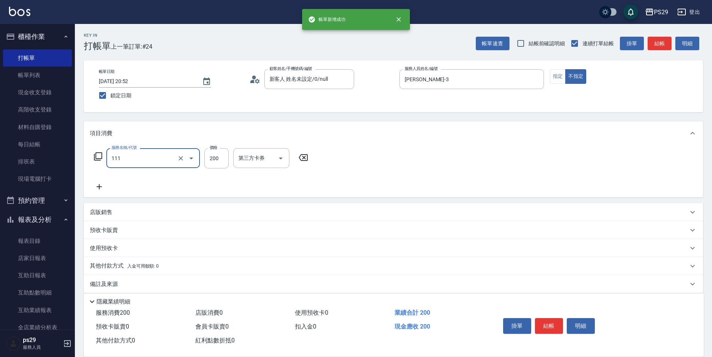
type input "200(111)"
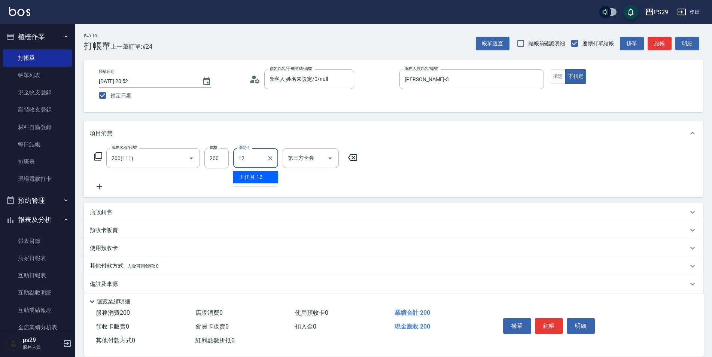
type input "[PERSON_NAME]-12"
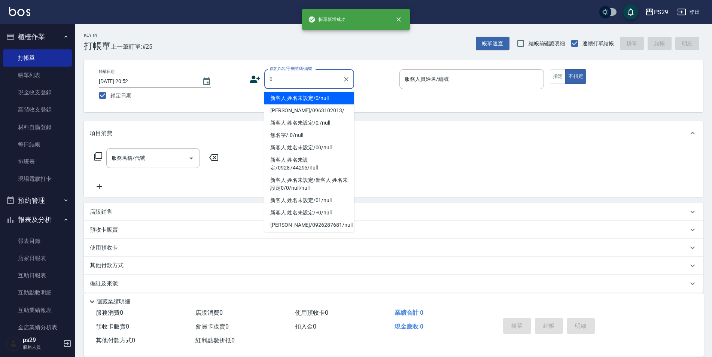
type input "新客人 姓名未設定/0/null"
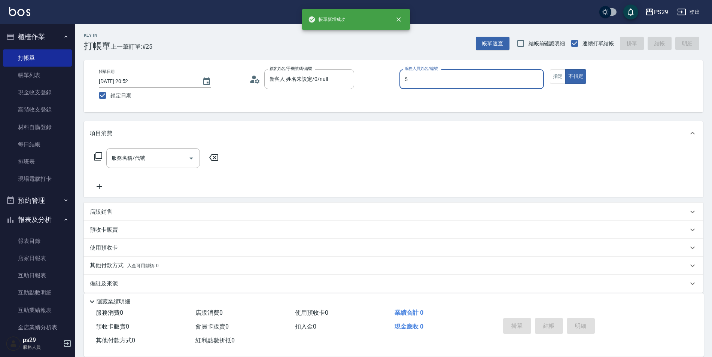
type input "[PERSON_NAME]維-5"
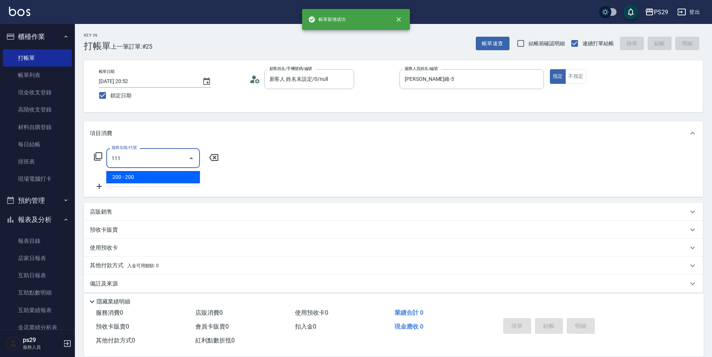
type input "200(111)"
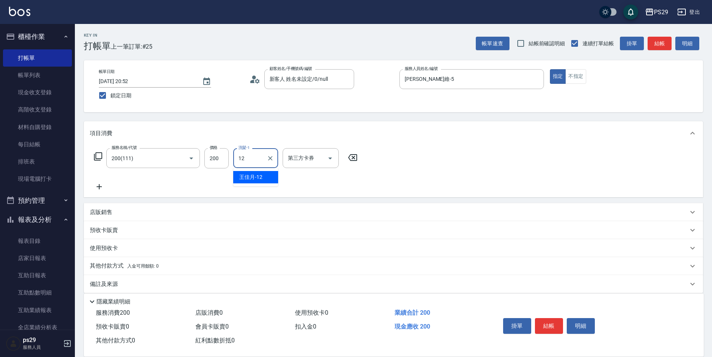
type input "[PERSON_NAME]-12"
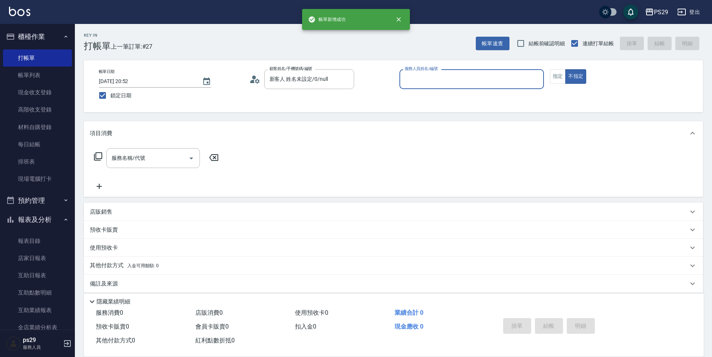
click at [566, 69] on button "不指定" at bounding box center [576, 76] width 21 height 15
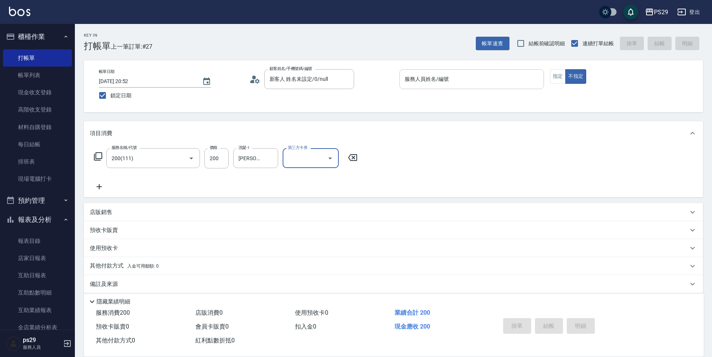
click at [457, 81] on input "服務人員姓名/編號" at bounding box center [472, 79] width 138 height 13
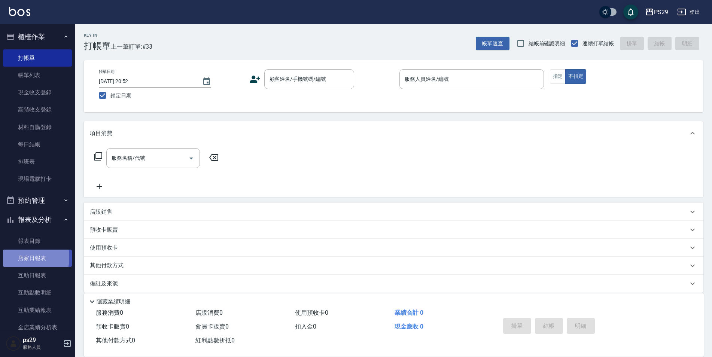
click at [10, 258] on link "店家日報表" at bounding box center [37, 258] width 69 height 17
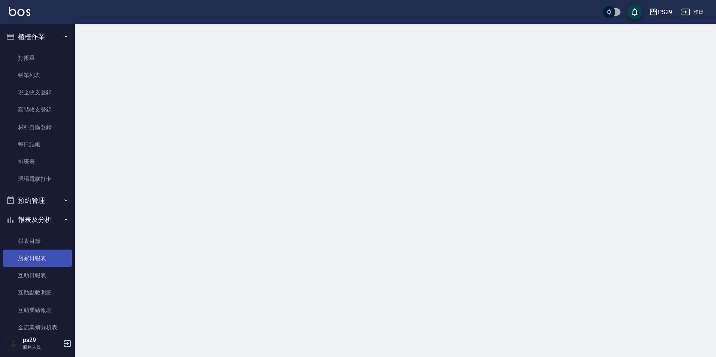
click at [13, 266] on link "店家日報表" at bounding box center [37, 258] width 69 height 17
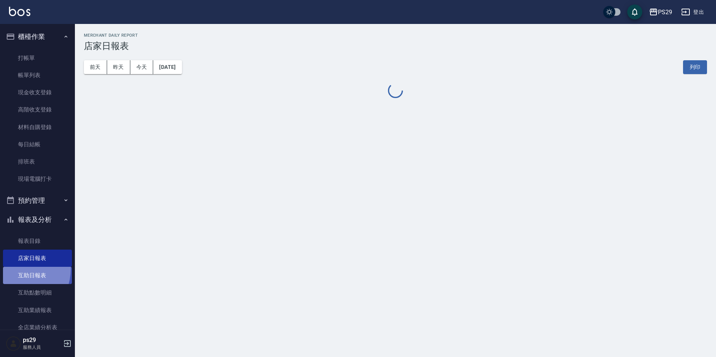
click at [14, 269] on link "互助日報表" at bounding box center [37, 275] width 69 height 17
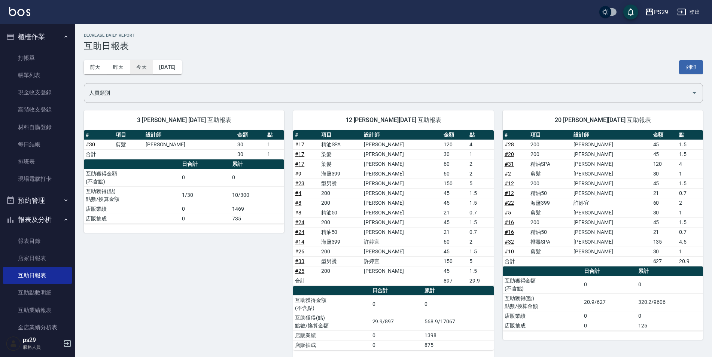
click at [149, 64] on button "今天" at bounding box center [141, 67] width 23 height 14
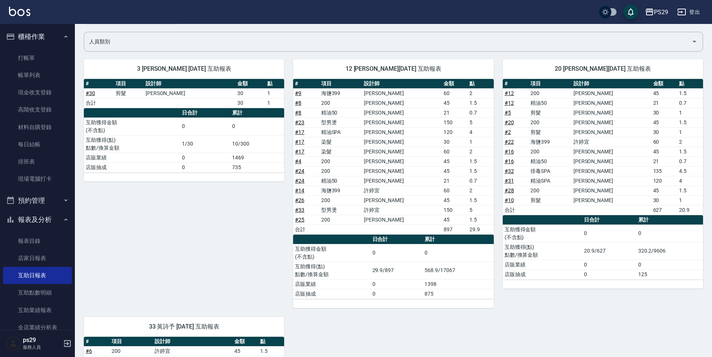
scroll to position [14, 0]
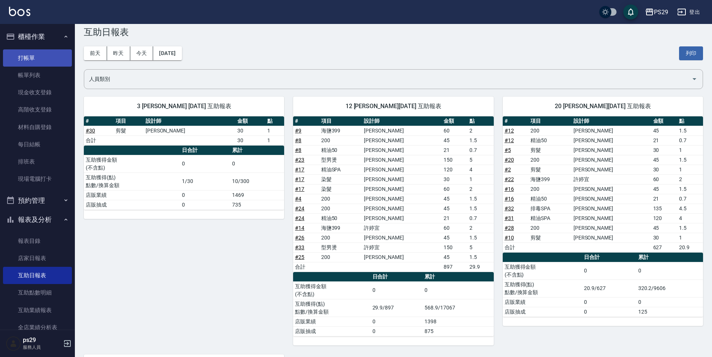
drag, startPoint x: 42, startPoint y: 52, endPoint x: 43, endPoint y: 56, distance: 4.3
click at [42, 52] on link "打帳單" at bounding box center [37, 57] width 69 height 17
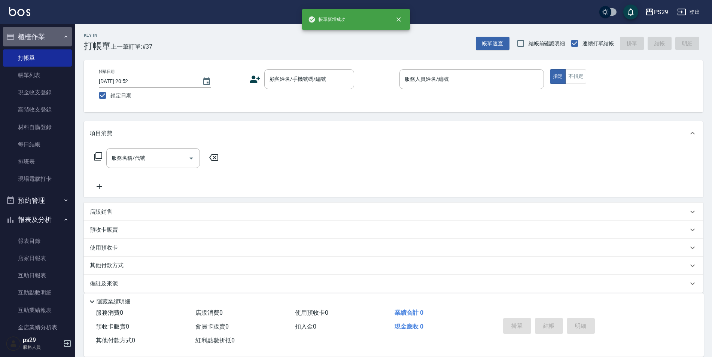
click at [52, 31] on button "櫃檯作業" at bounding box center [37, 36] width 69 height 19
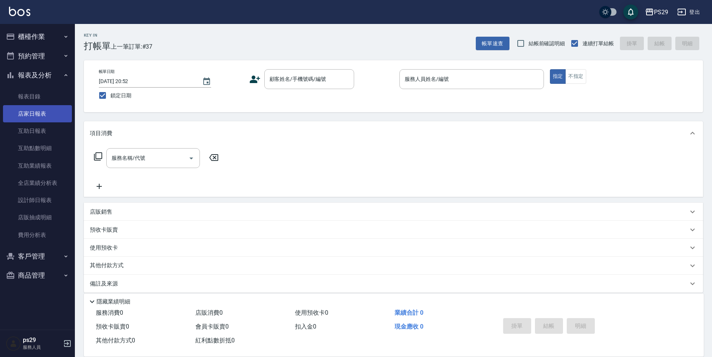
click at [46, 114] on link "店家日報表" at bounding box center [37, 113] width 69 height 17
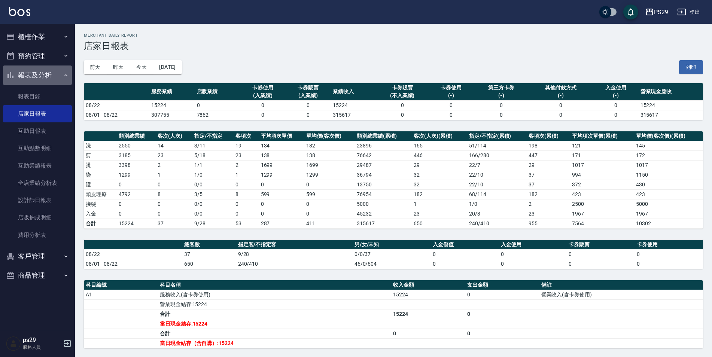
click at [51, 77] on button "報表及分析" at bounding box center [37, 75] width 69 height 19
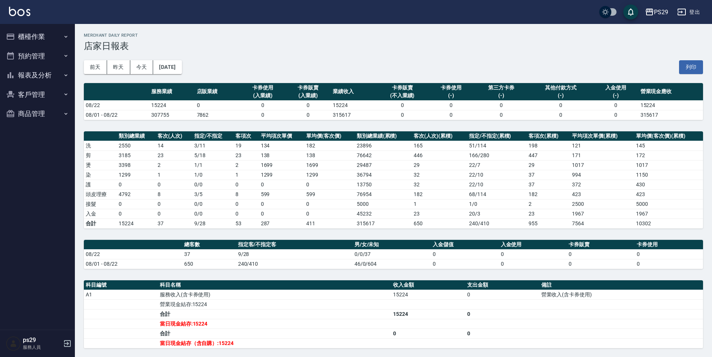
click at [18, 10] on img at bounding box center [19, 11] width 21 height 9
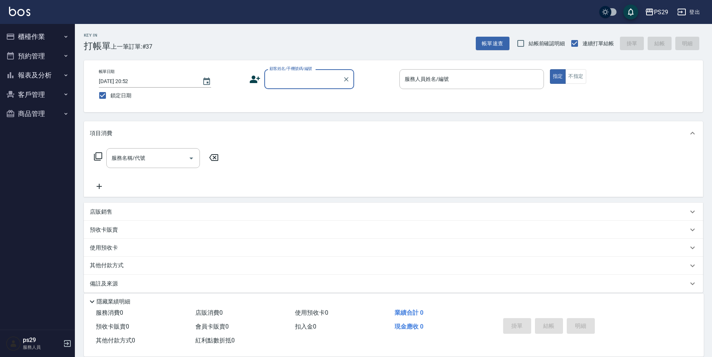
click at [13, 9] on img at bounding box center [19, 11] width 21 height 9
click at [58, 77] on button "報表及分析" at bounding box center [37, 75] width 69 height 19
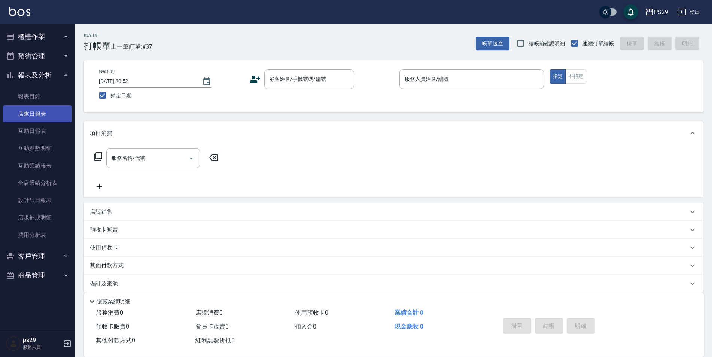
click at [56, 112] on link "店家日報表" at bounding box center [37, 113] width 69 height 17
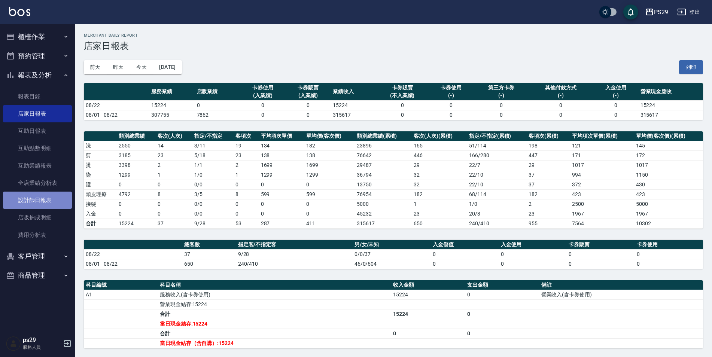
click at [24, 196] on link "設計師日報表" at bounding box center [37, 200] width 69 height 17
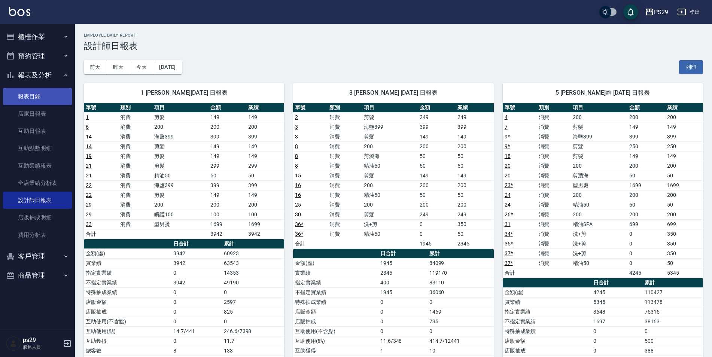
click at [63, 101] on link "報表目錄" at bounding box center [37, 96] width 69 height 17
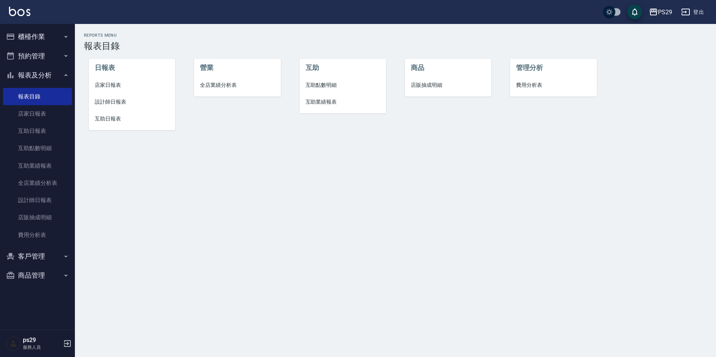
click at [52, 34] on button "櫃檯作業" at bounding box center [37, 36] width 69 height 19
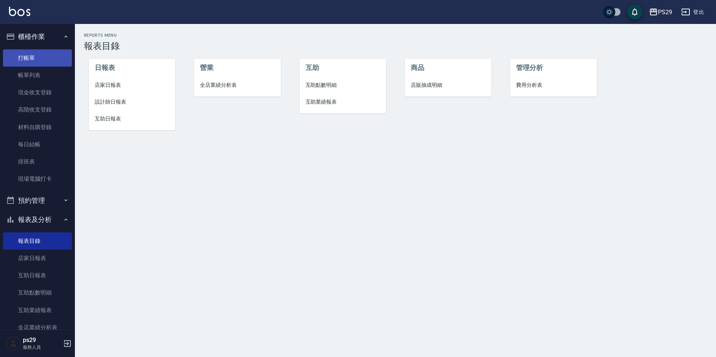
click at [43, 51] on link "打帳單" at bounding box center [37, 57] width 69 height 17
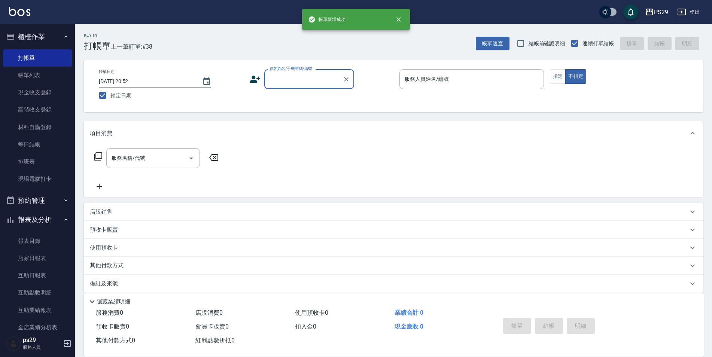
click at [28, 6] on div "PS29 登出" at bounding box center [356, 12] width 712 height 24
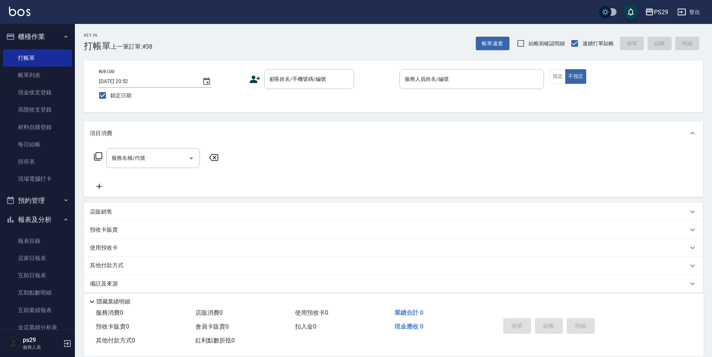
click at [26, 13] on img at bounding box center [19, 11] width 21 height 9
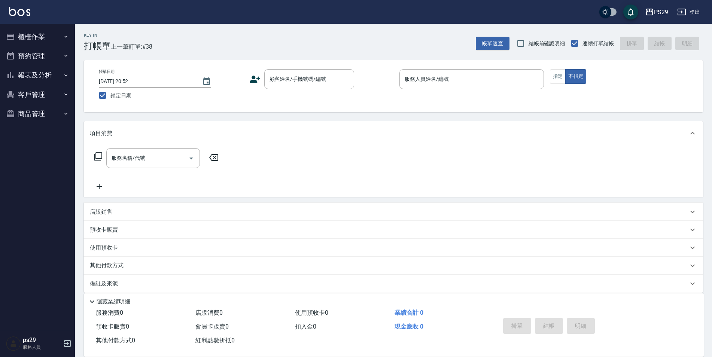
click at [26, 3] on div "PS29 登出" at bounding box center [356, 12] width 712 height 24
click at [26, 9] on img at bounding box center [19, 11] width 21 height 9
click at [18, 77] on button "報表及分析" at bounding box center [37, 75] width 69 height 19
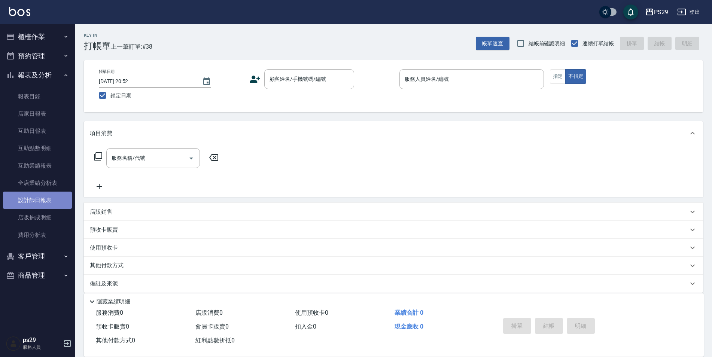
click at [43, 199] on link "設計師日報表" at bounding box center [37, 200] width 69 height 17
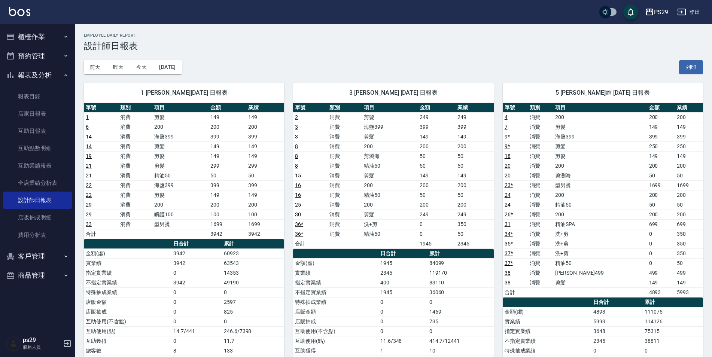
drag, startPoint x: 13, startPoint y: 29, endPoint x: 16, endPoint y: 27, distance: 4.0
click at [14, 30] on button "櫃檯作業" at bounding box center [37, 36] width 69 height 19
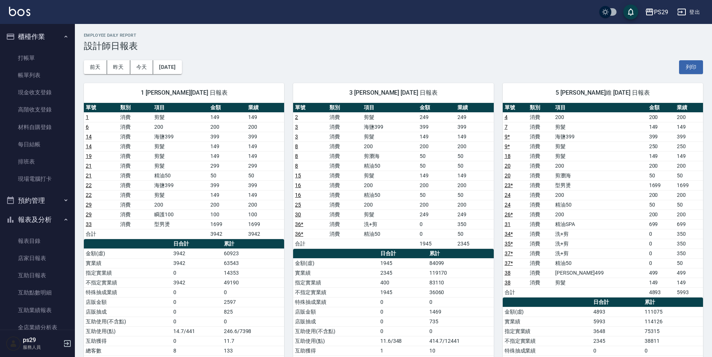
click at [17, 24] on div "PS29 登出" at bounding box center [356, 12] width 712 height 24
click at [26, 10] on img at bounding box center [19, 11] width 21 height 9
